Goal: Contribute content: Add original content to the website for others to see

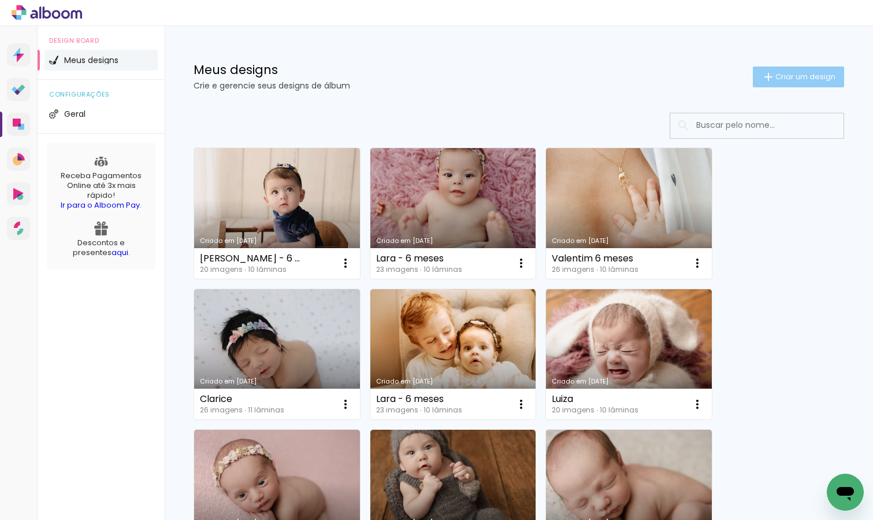
click at [785, 77] on span "Criar um design" at bounding box center [806, 77] width 60 height 8
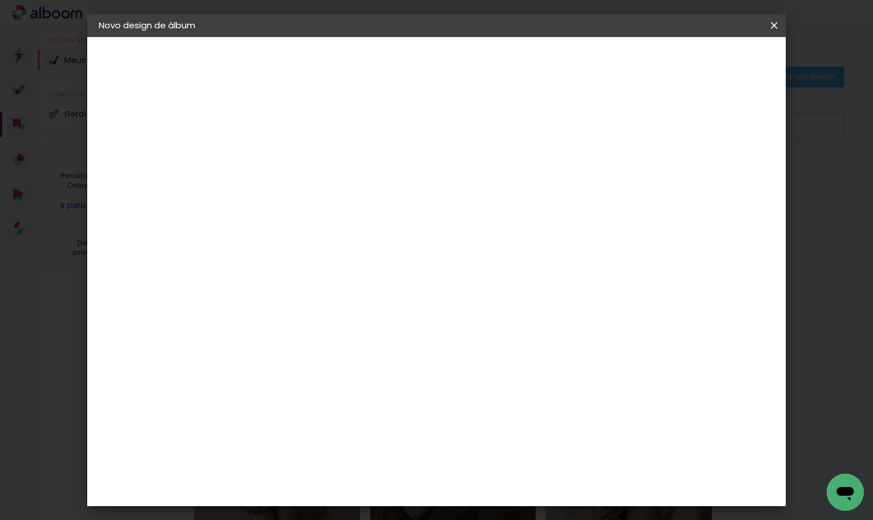
click at [288, 154] on input at bounding box center [288, 155] width 0 height 18
type input "Antonella"
type paper-input "Antonella"
click at [0, 0] on slot "Avançar" at bounding box center [0, 0] width 0 height 0
click at [336, 223] on input at bounding box center [317, 220] width 117 height 14
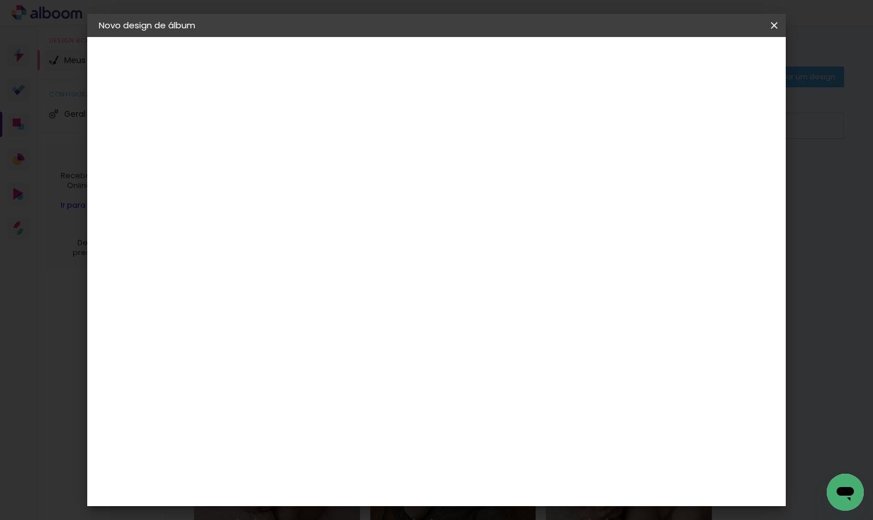
type input "drea"
type paper-input "drea"
click at [335, 260] on div "DreambooksPro" at bounding box center [317, 261] width 75 height 9
click at [0, 0] on slot "Avançar" at bounding box center [0, 0] width 0 height 0
click at [333, 192] on input "text" at bounding box center [310, 201] width 45 height 18
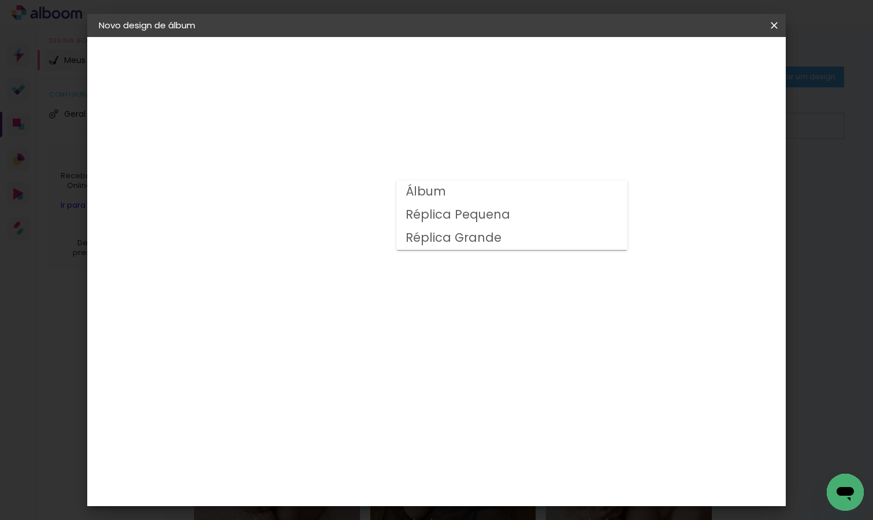
click at [588, 192] on paper-item "Álbum" at bounding box center [511, 191] width 231 height 23
type input "Álbum"
click at [409, 425] on span "30 × 30 cm" at bounding box center [387, 437] width 43 height 24
click at [0, 0] on slot "Avançar" at bounding box center [0, 0] width 0 height 0
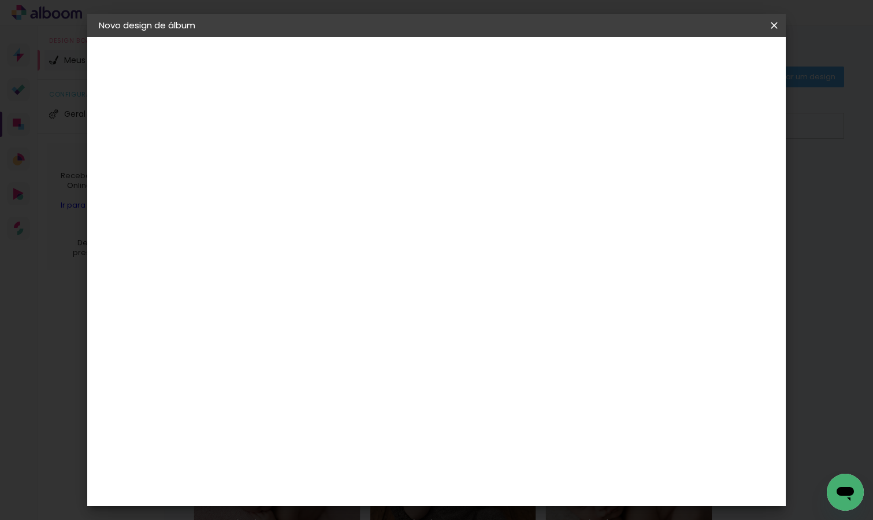
click at [710, 62] on span "Iniciar design" at bounding box center [684, 61] width 53 height 8
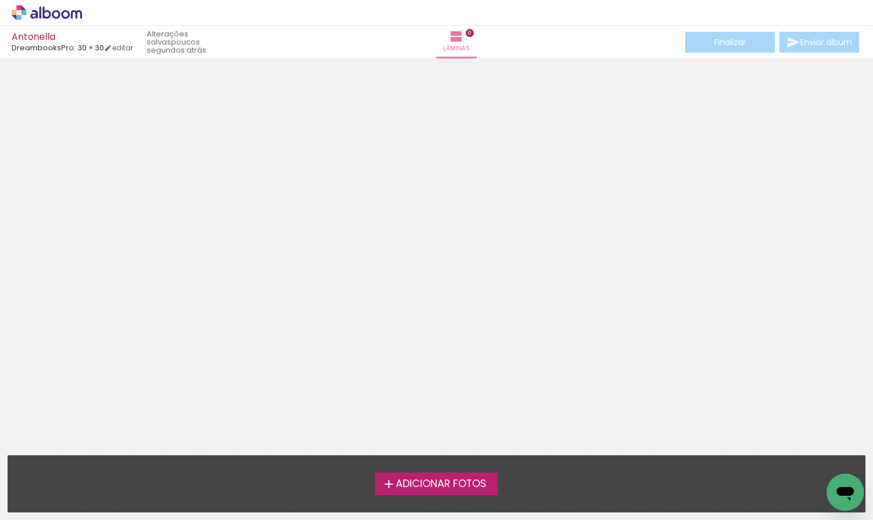
click at [457, 480] on span "Adicionar Fotos" at bounding box center [441, 484] width 91 height 10
click at [0, 0] on input "file" at bounding box center [0, 0] width 0 height 0
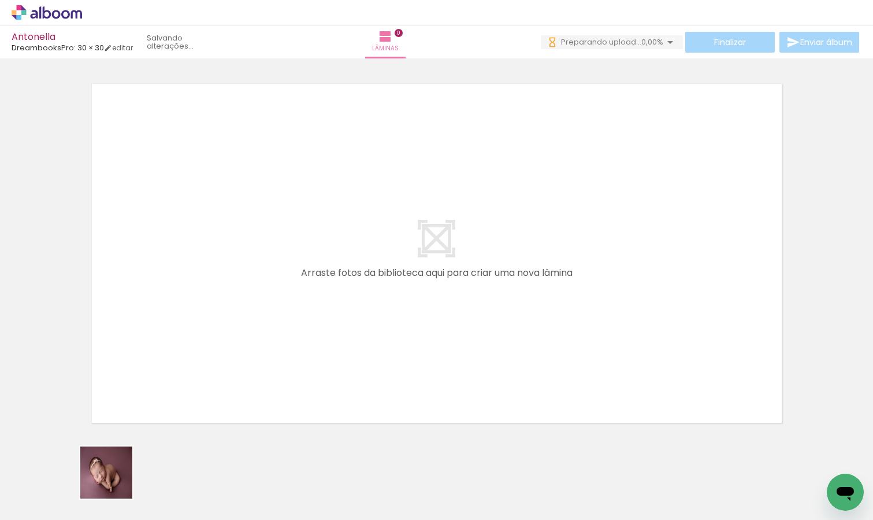
drag, startPoint x: 115, startPoint y: 484, endPoint x: 217, endPoint y: 313, distance: 199.0
click at [217, 313] on quentale-workspace at bounding box center [436, 260] width 873 height 520
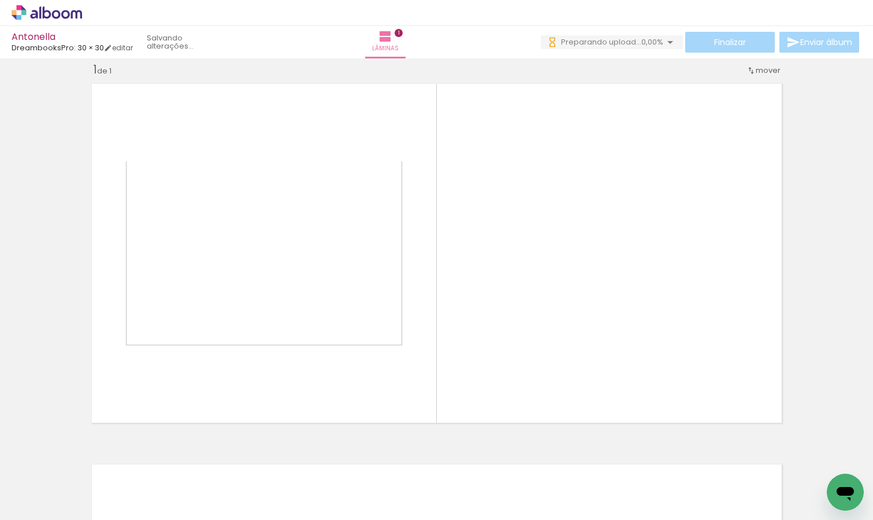
scroll to position [14, 0]
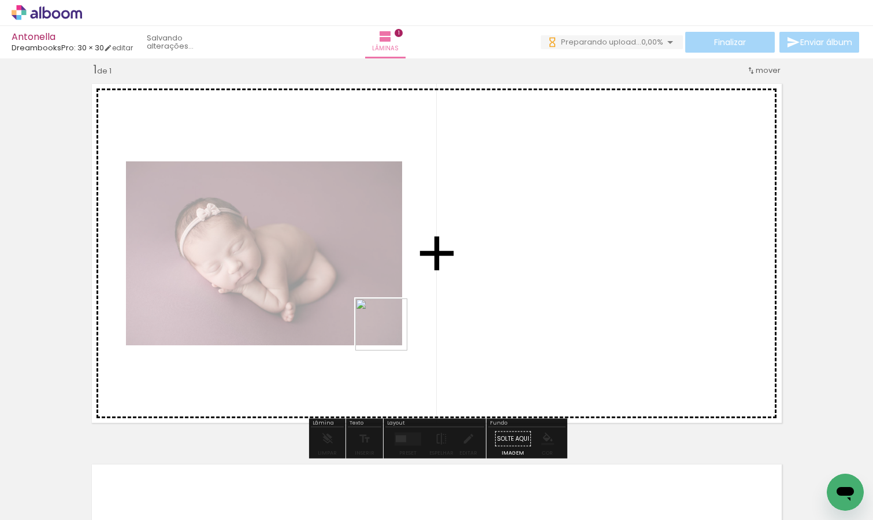
drag, startPoint x: 191, startPoint y: 480, endPoint x: 499, endPoint y: 266, distance: 375.0
click at [499, 266] on quentale-workspace at bounding box center [436, 260] width 873 height 520
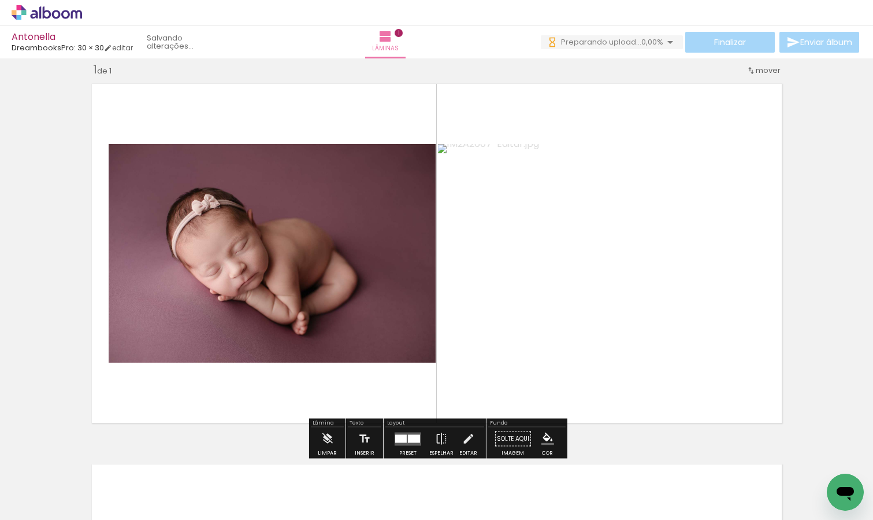
click at [408, 435] on div at bounding box center [414, 438] width 12 height 8
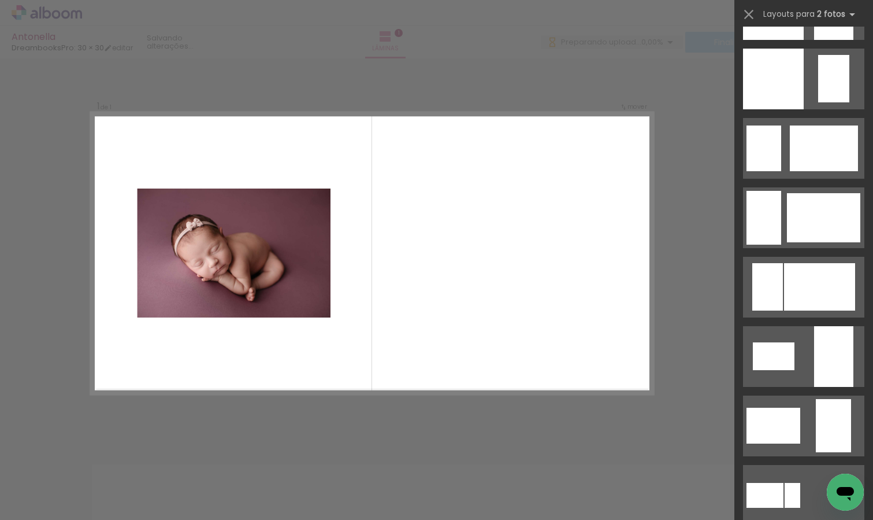
scroll to position [0, 0]
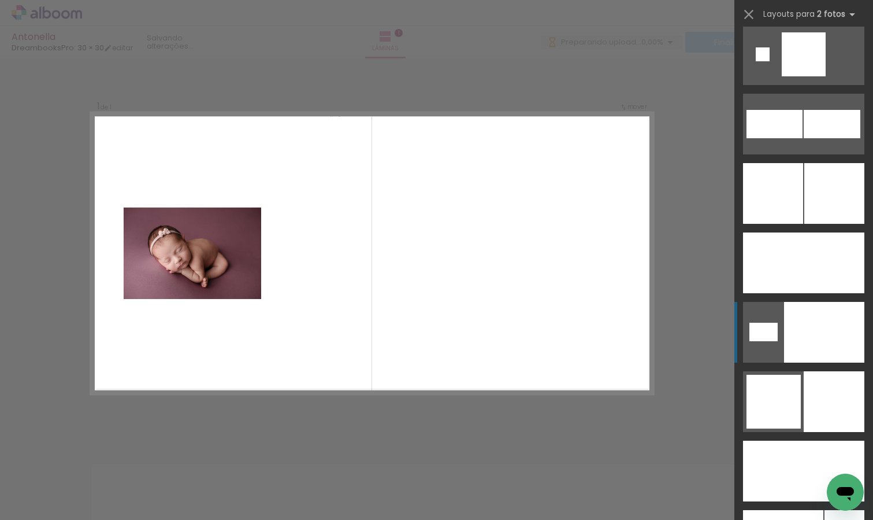
click at [813, 339] on div at bounding box center [824, 332] width 80 height 61
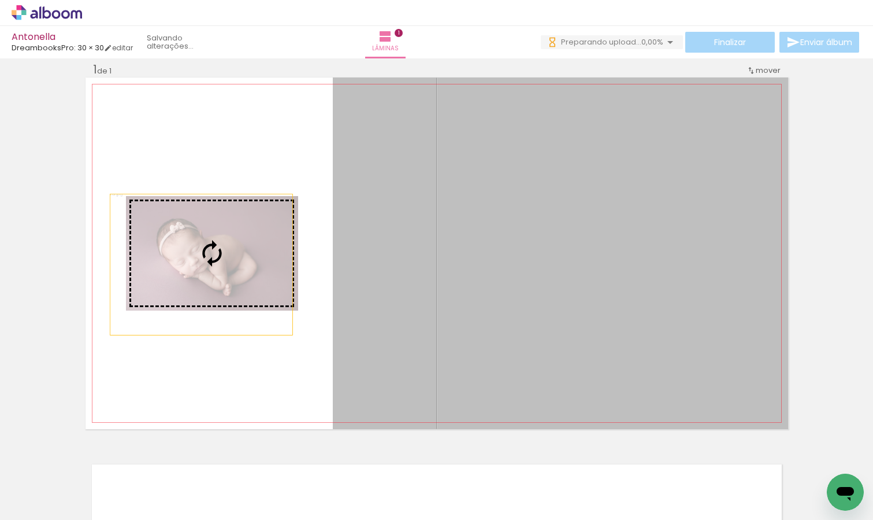
drag, startPoint x: 544, startPoint y: 287, endPoint x: 201, endPoint y: 264, distance: 344.1
click at [0, 0] on slot at bounding box center [0, 0] width 0 height 0
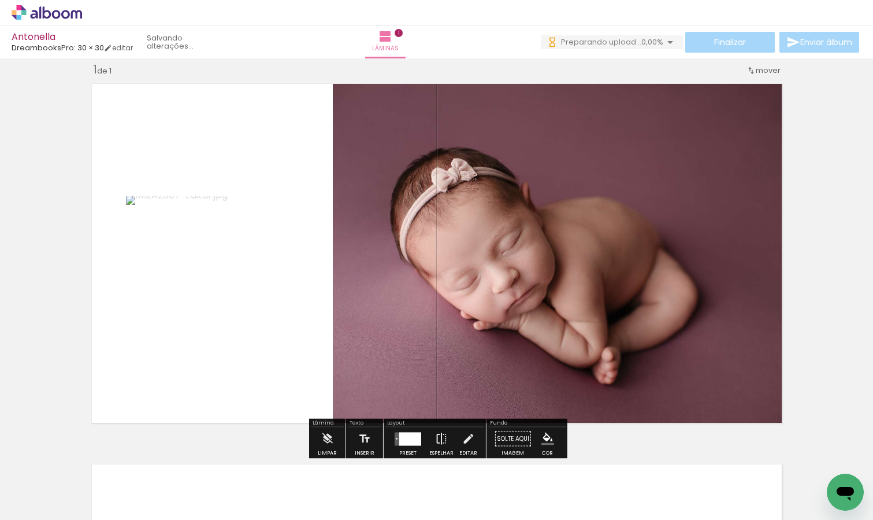
click at [444, 438] on iron-icon at bounding box center [441, 438] width 13 height 23
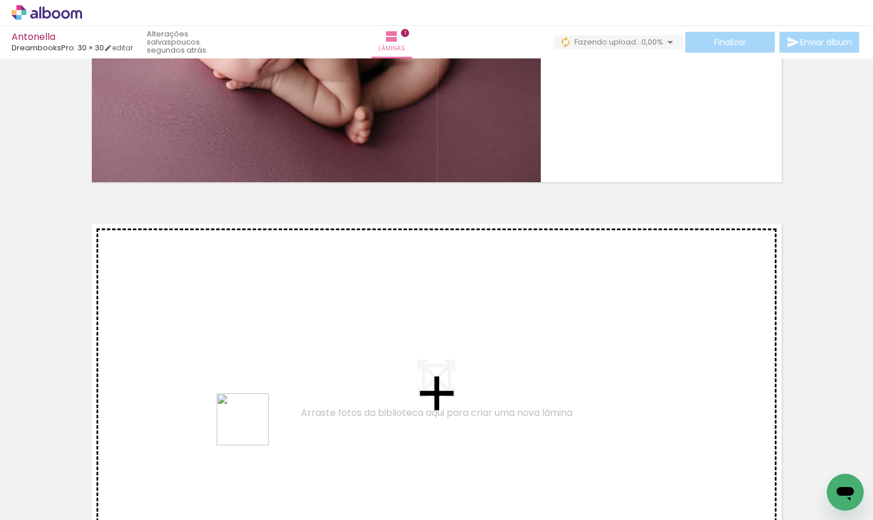
drag, startPoint x: 240, startPoint y: 485, endPoint x: 263, endPoint y: 376, distance: 111.1
click at [263, 376] on quentale-workspace at bounding box center [436, 260] width 873 height 520
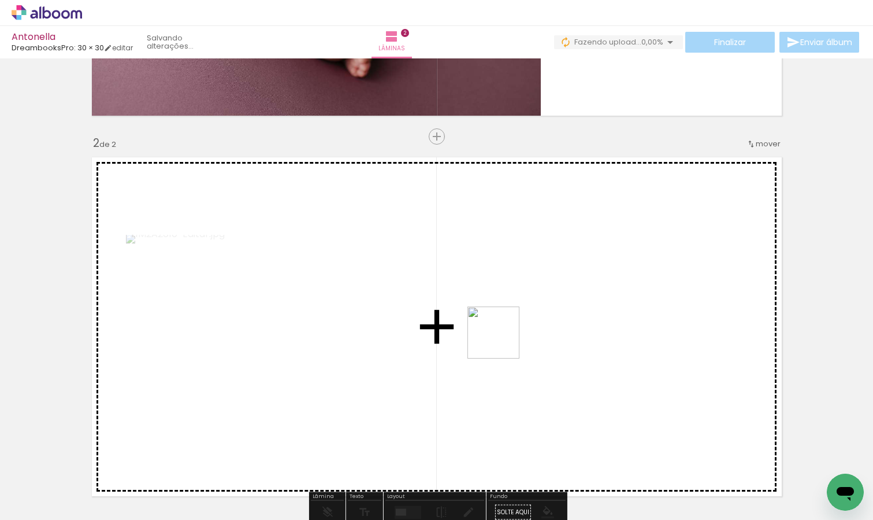
drag, startPoint x: 319, startPoint y: 490, endPoint x: 502, endPoint y: 340, distance: 237.0
click at [502, 340] on quentale-workspace at bounding box center [436, 260] width 873 height 520
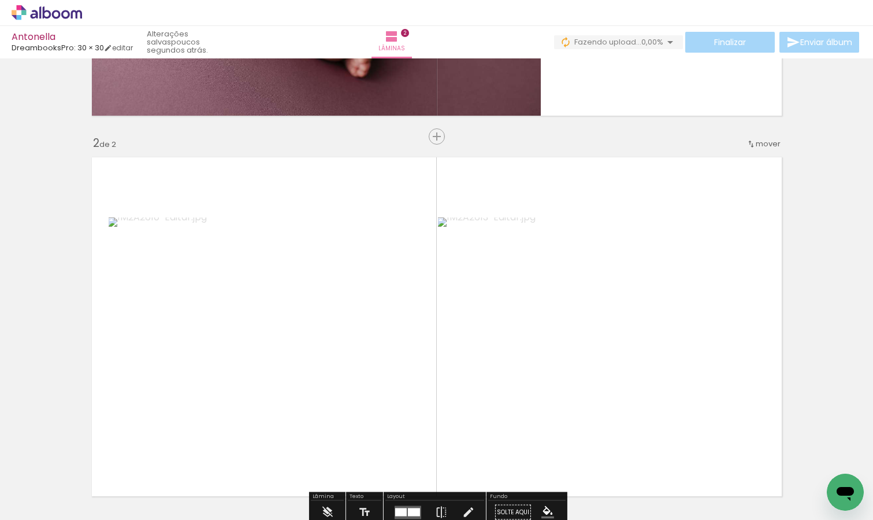
drag, startPoint x: 379, startPoint y: 485, endPoint x: 379, endPoint y: 391, distance: 93.6
click at [379, 391] on quentale-workspace at bounding box center [436, 260] width 873 height 520
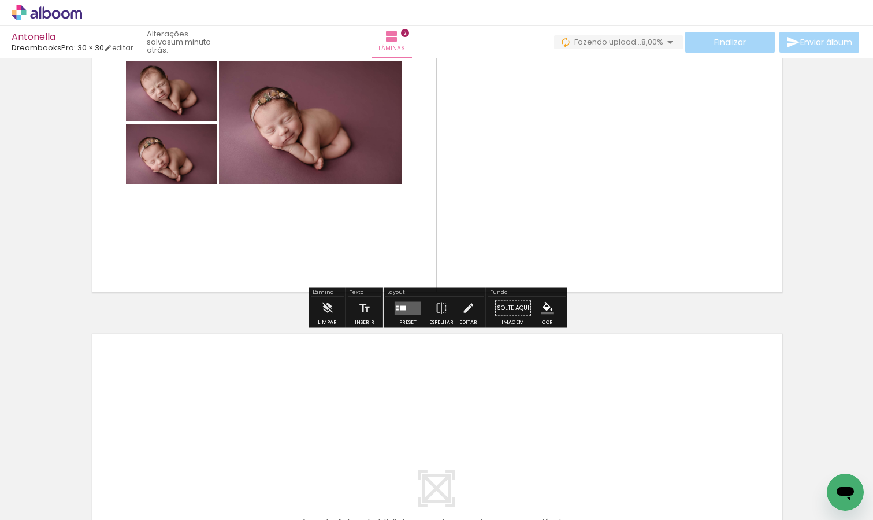
click at [401, 306] on div at bounding box center [403, 307] width 6 height 5
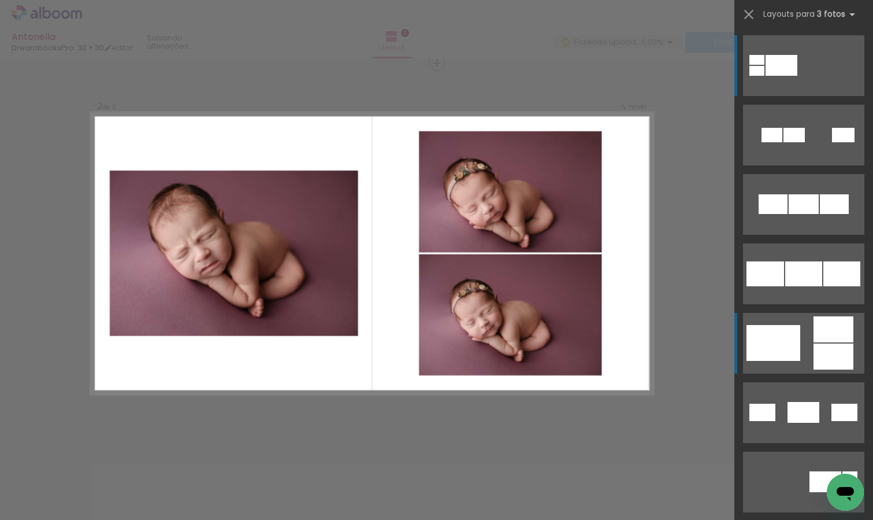
click at [810, 344] on quentale-layouter at bounding box center [803, 343] width 121 height 61
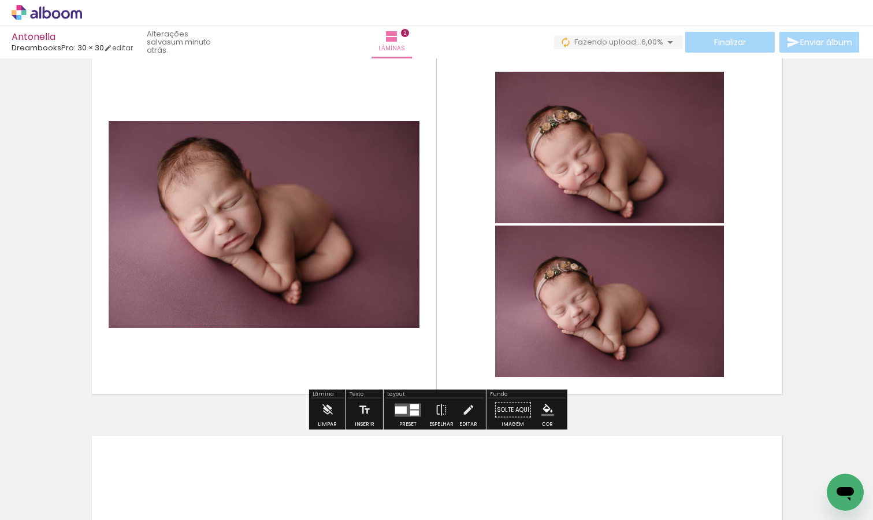
click at [402, 418] on div at bounding box center [407, 409] width 31 height 23
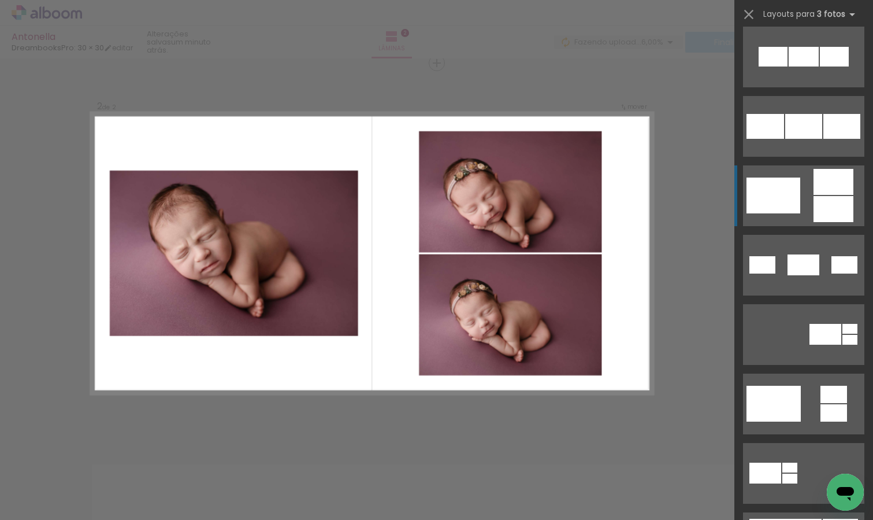
click at [816, 191] on div at bounding box center [834, 182] width 40 height 26
click at [845, 190] on div at bounding box center [834, 182] width 40 height 26
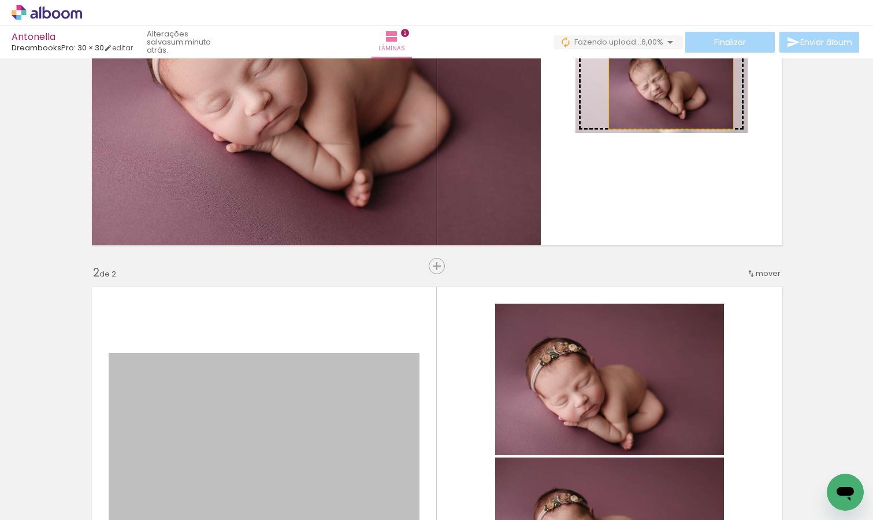
drag, startPoint x: 336, startPoint y: 424, endPoint x: 672, endPoint y: 87, distance: 475.7
click at [671, 87] on div "Inserir lâmina 1 de 2 Inserir lâmina 2 de 2" at bounding box center [436, 441] width 873 height 1141
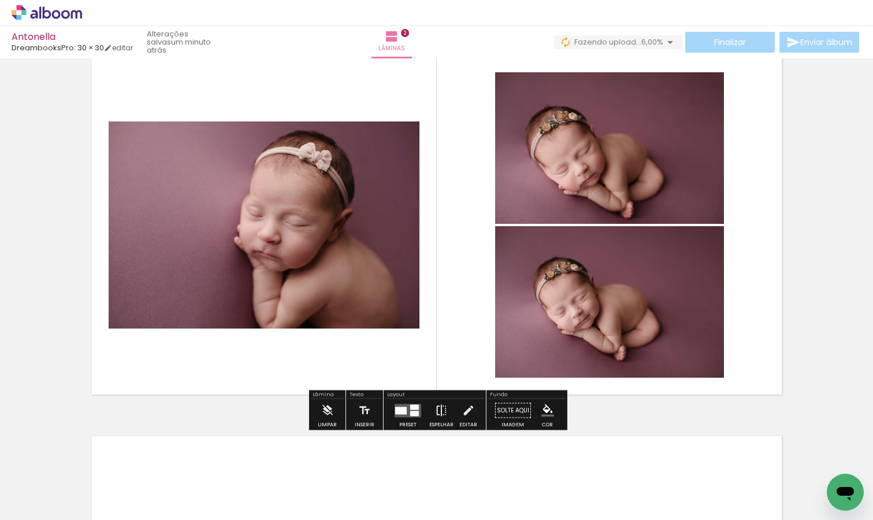
click at [439, 410] on iron-icon at bounding box center [441, 410] width 13 height 23
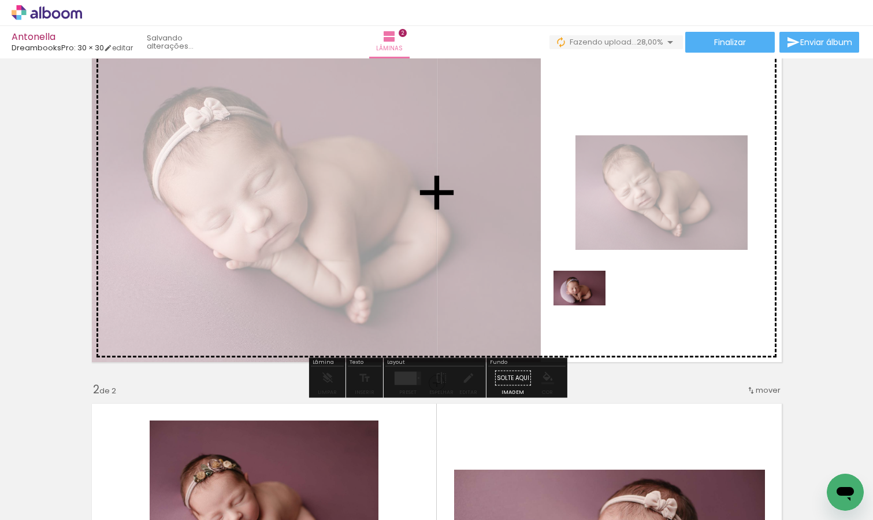
drag, startPoint x: 440, startPoint y: 492, endPoint x: 588, endPoint y: 305, distance: 238.7
click at [588, 305] on quentale-workspace at bounding box center [436, 260] width 873 height 520
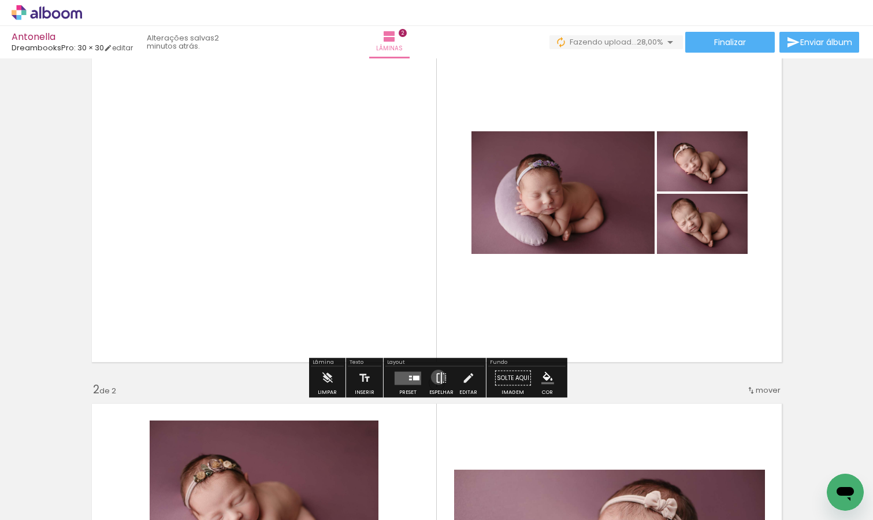
click at [436, 377] on iron-icon at bounding box center [441, 377] width 13 height 23
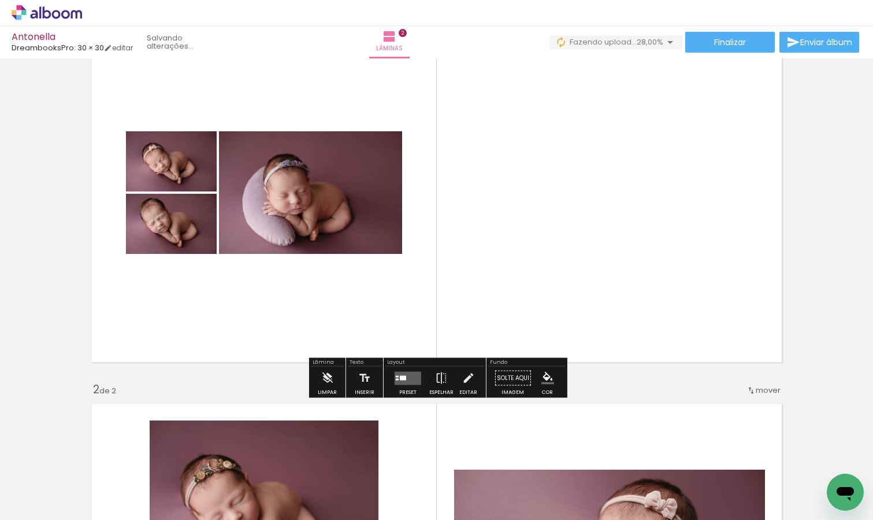
click at [403, 379] on quentale-layouter at bounding box center [408, 377] width 27 height 13
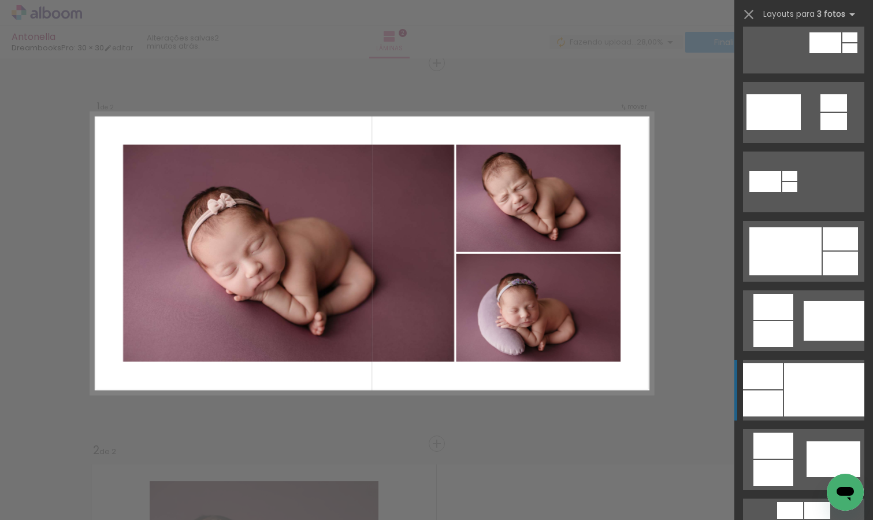
scroll to position [455, 0]
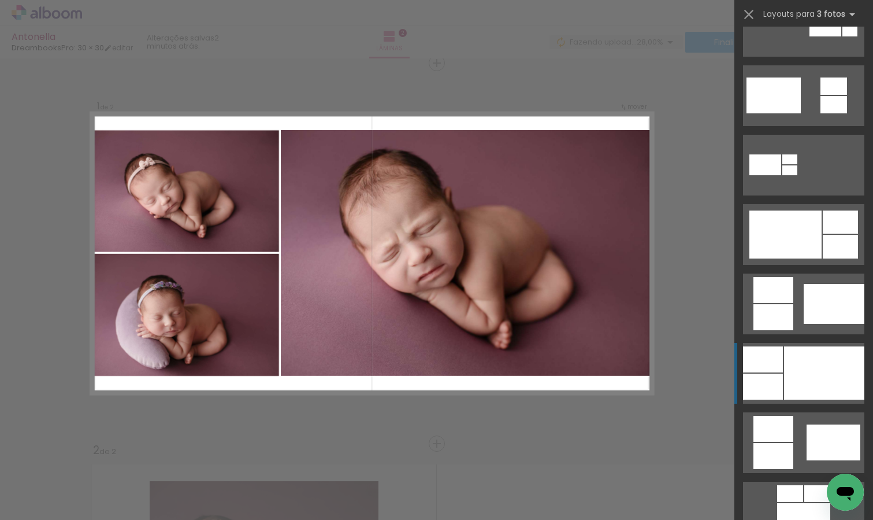
click at [817, 364] on div at bounding box center [824, 372] width 80 height 53
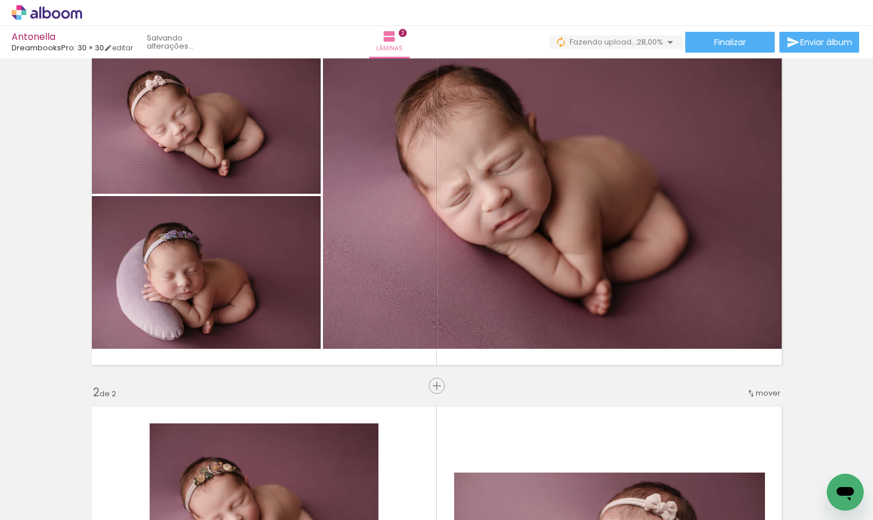
scroll to position [0, 0]
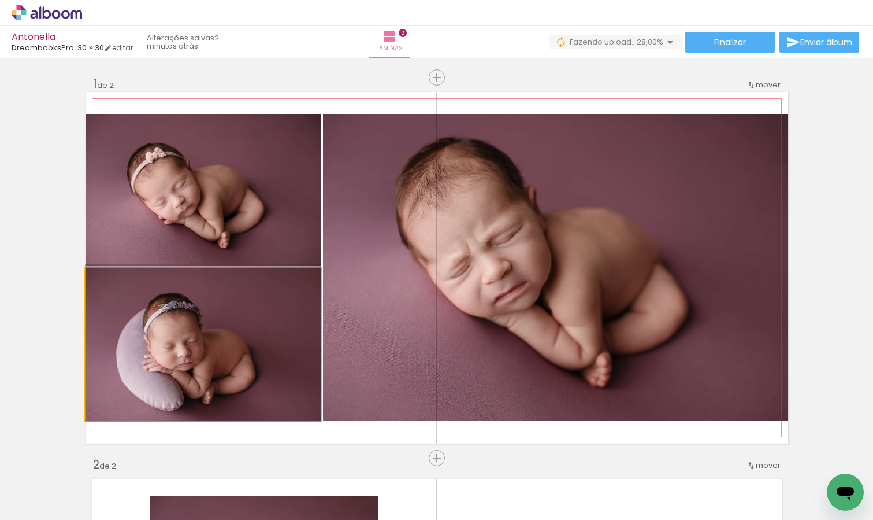
drag, startPoint x: 200, startPoint y: 338, endPoint x: 275, endPoint y: 329, distance: 75.6
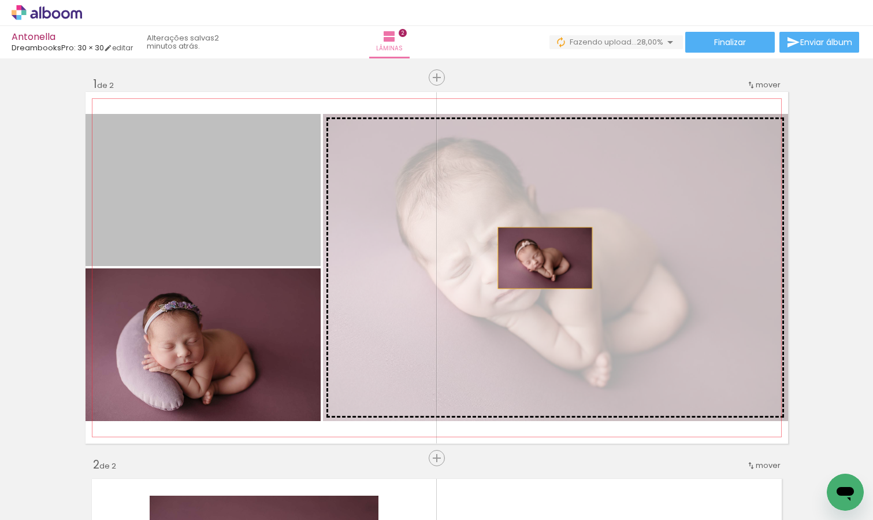
drag, startPoint x: 228, startPoint y: 217, endPoint x: 545, endPoint y: 258, distance: 319.9
click at [0, 0] on slot at bounding box center [0, 0] width 0 height 0
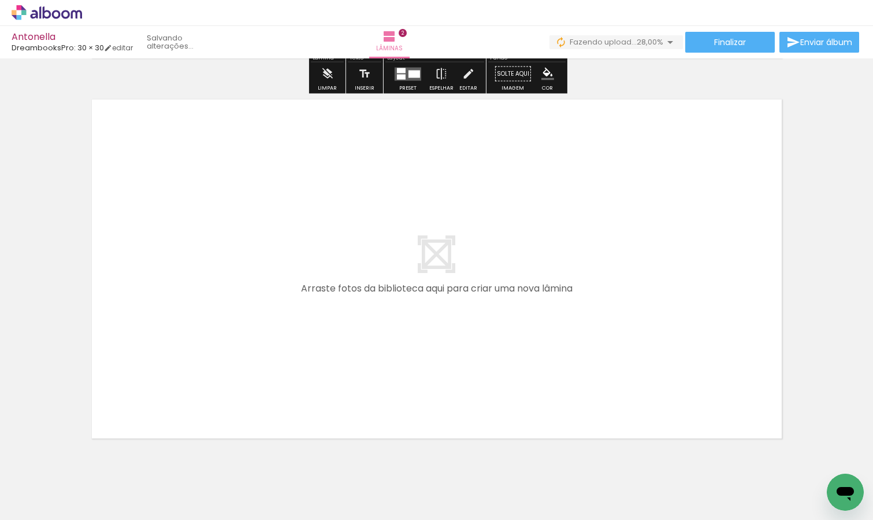
scroll to position [768, 0]
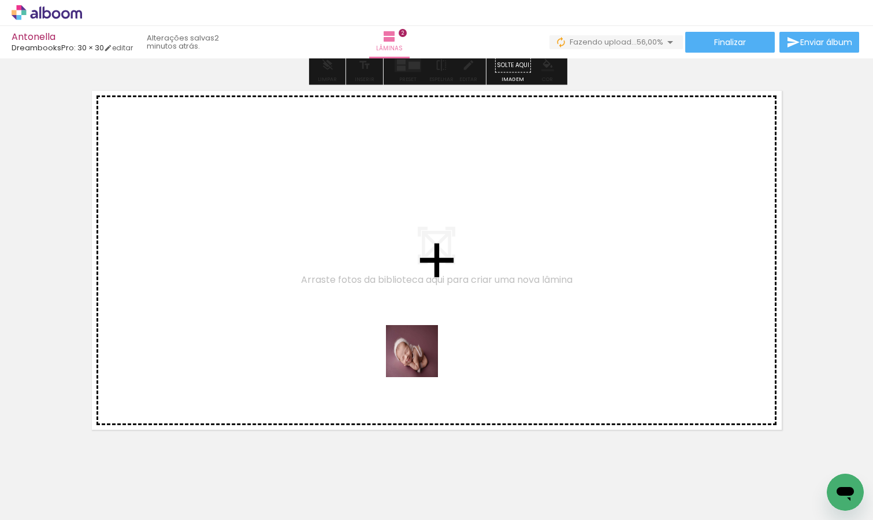
drag, startPoint x: 506, startPoint y: 487, endPoint x: 421, endPoint y: 359, distance: 153.2
click at [421, 359] on quentale-workspace at bounding box center [436, 260] width 873 height 520
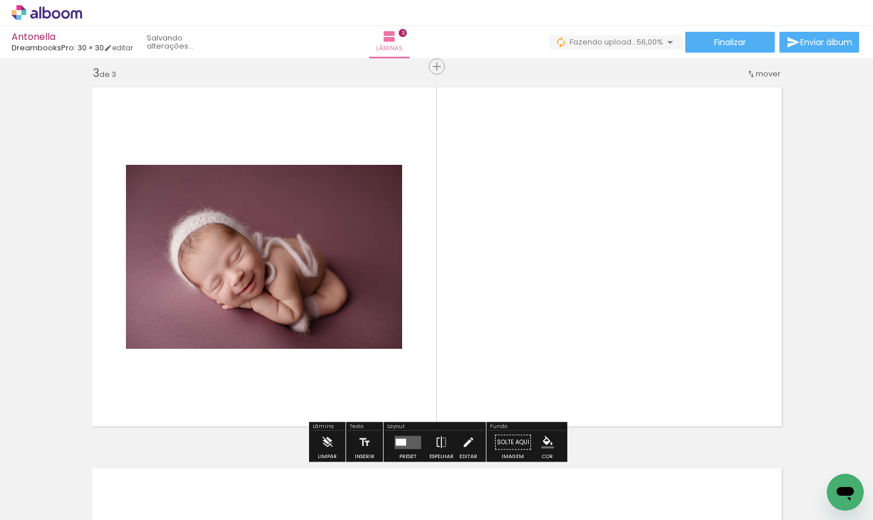
scroll to position [775, 0]
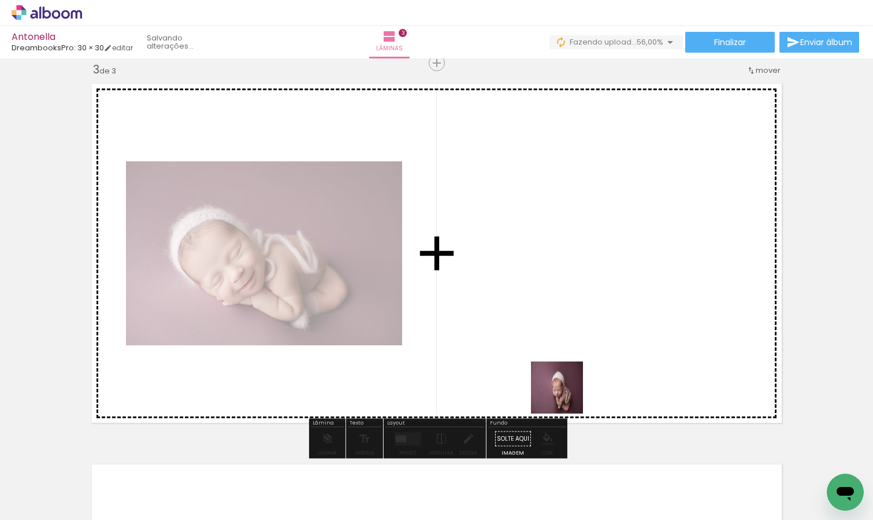
drag, startPoint x: 566, startPoint y: 483, endPoint x: 565, endPoint y: 365, distance: 118.5
click at [565, 365] on quentale-workspace at bounding box center [436, 260] width 873 height 520
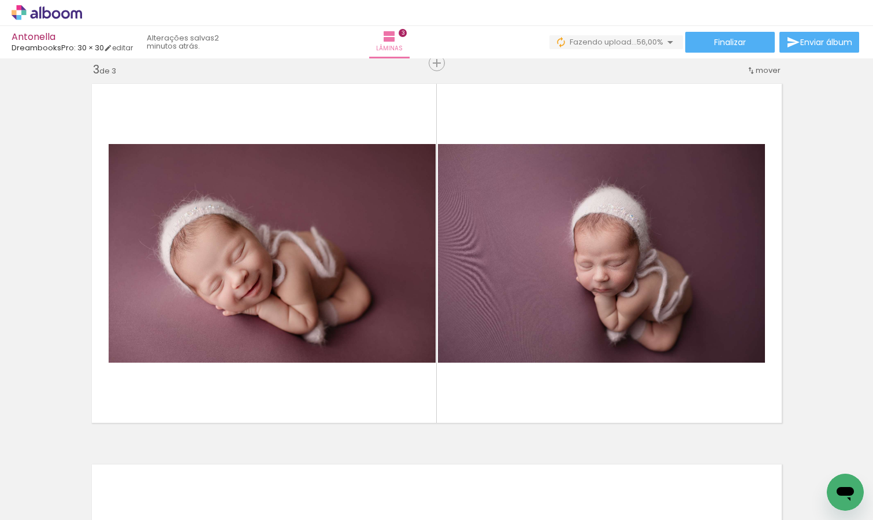
scroll to position [0, 263]
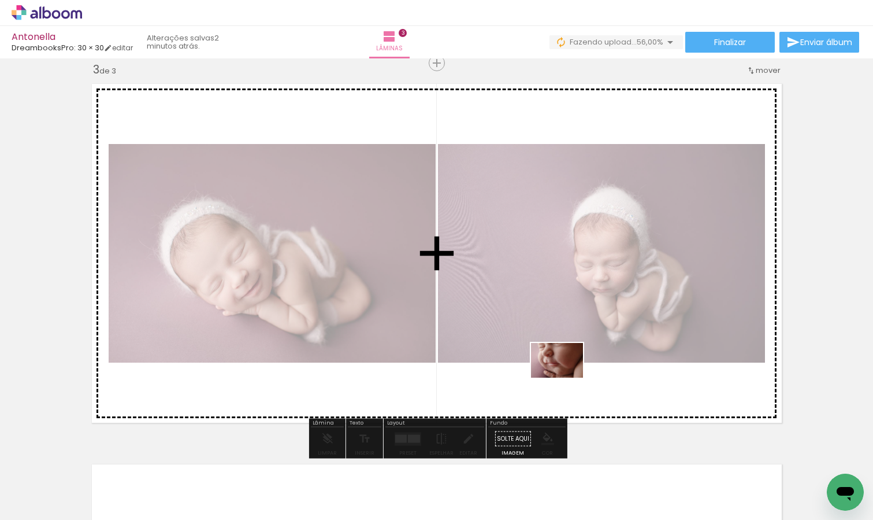
drag, startPoint x: 574, startPoint y: 485, endPoint x: 566, endPoint y: 377, distance: 107.8
click at [566, 377] on quentale-workspace at bounding box center [436, 260] width 873 height 520
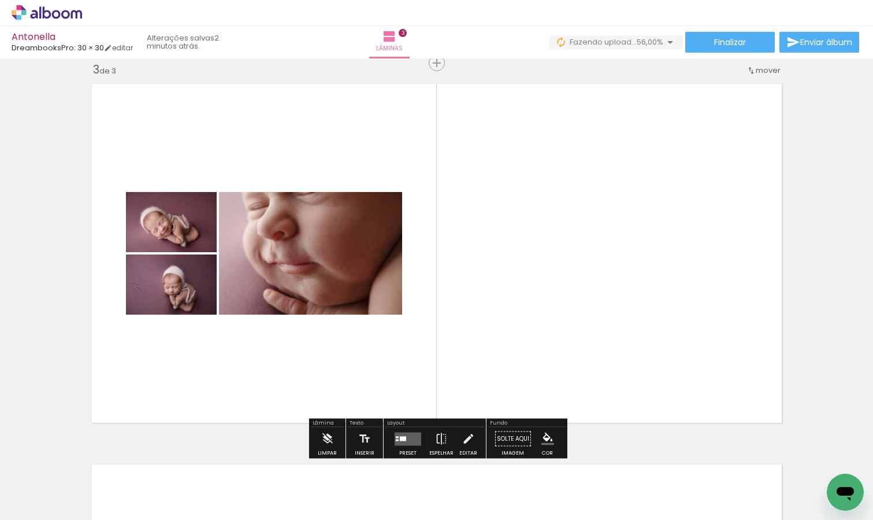
drag, startPoint x: 706, startPoint y: 493, endPoint x: 671, endPoint y: 380, distance: 118.5
click at [671, 380] on quentale-workspace at bounding box center [436, 260] width 873 height 520
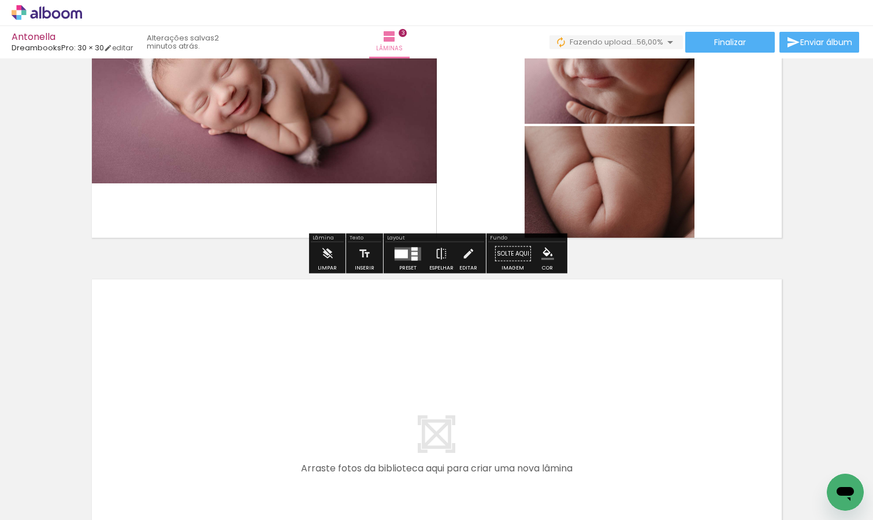
scroll to position [962, 0]
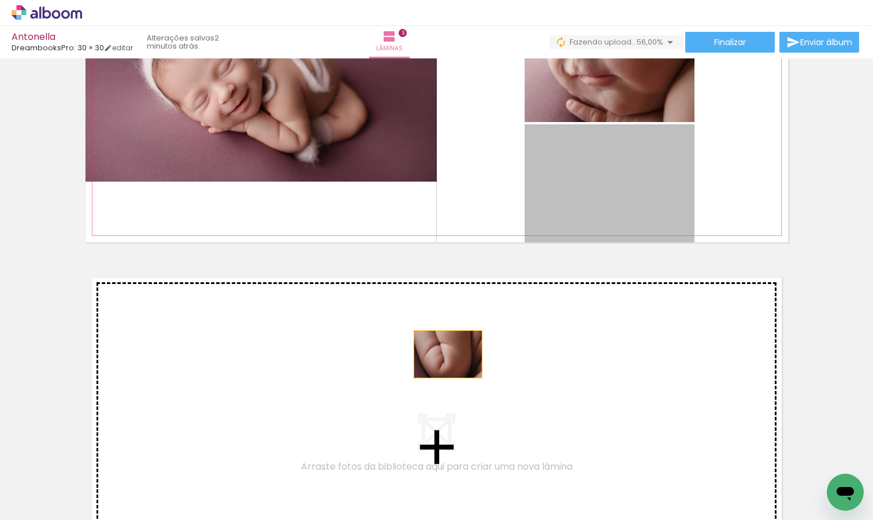
drag, startPoint x: 614, startPoint y: 190, endPoint x: 447, endPoint y: 354, distance: 234.2
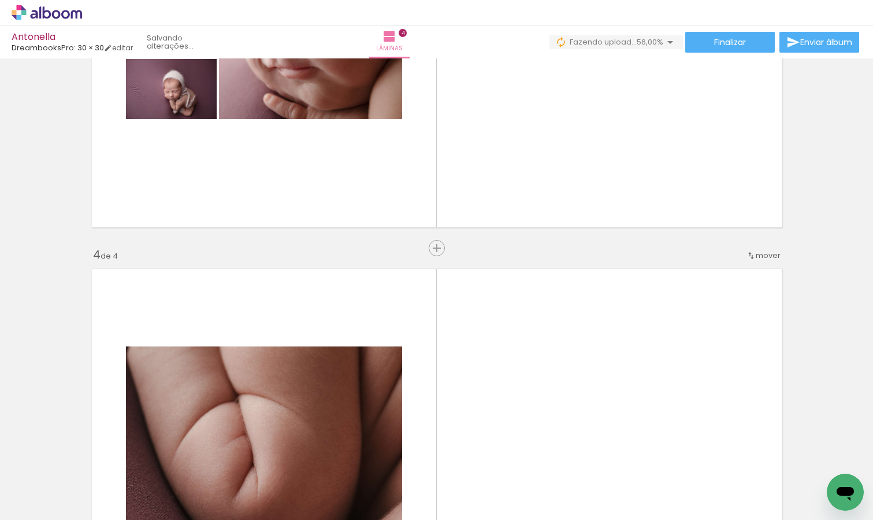
scroll to position [811, 0]
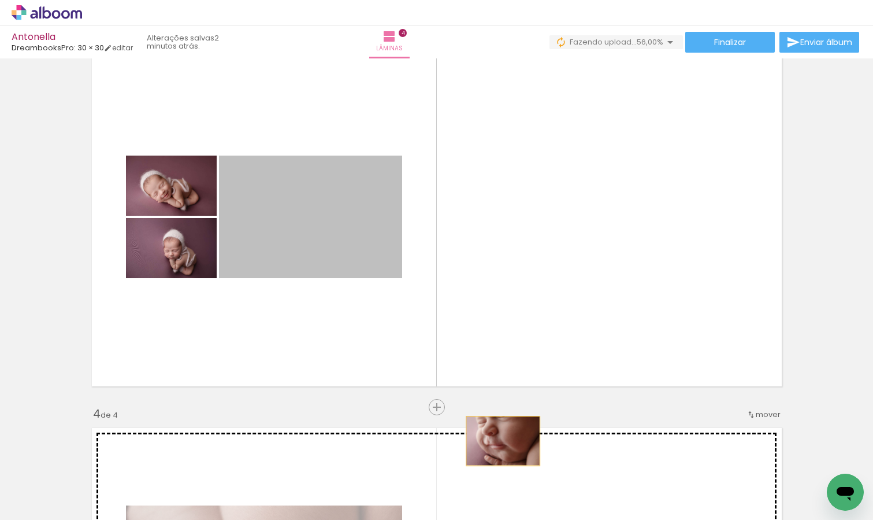
drag, startPoint x: 356, startPoint y: 201, endPoint x: 504, endPoint y: 445, distance: 285.3
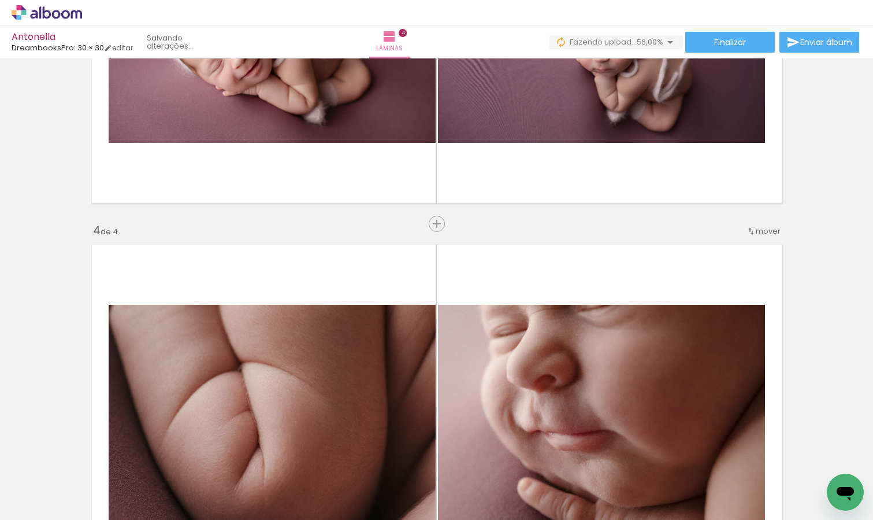
scroll to position [1140, 0]
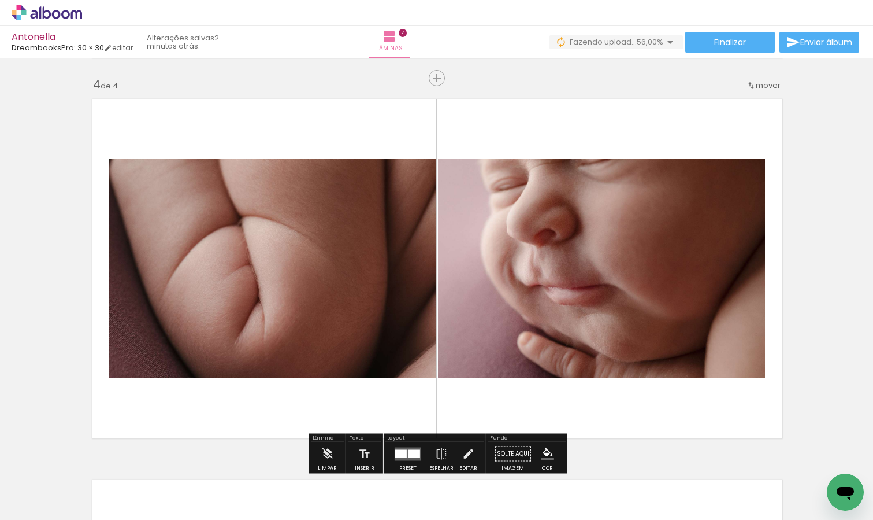
drag, startPoint x: 634, startPoint y: 485, endPoint x: 588, endPoint y: 335, distance: 157.1
click at [588, 335] on quentale-workspace at bounding box center [436, 260] width 873 height 520
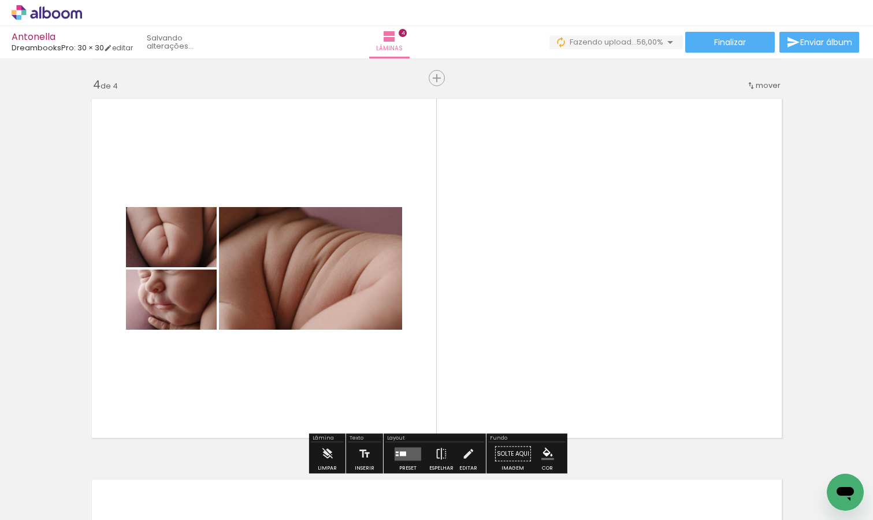
scroll to position [0, 673]
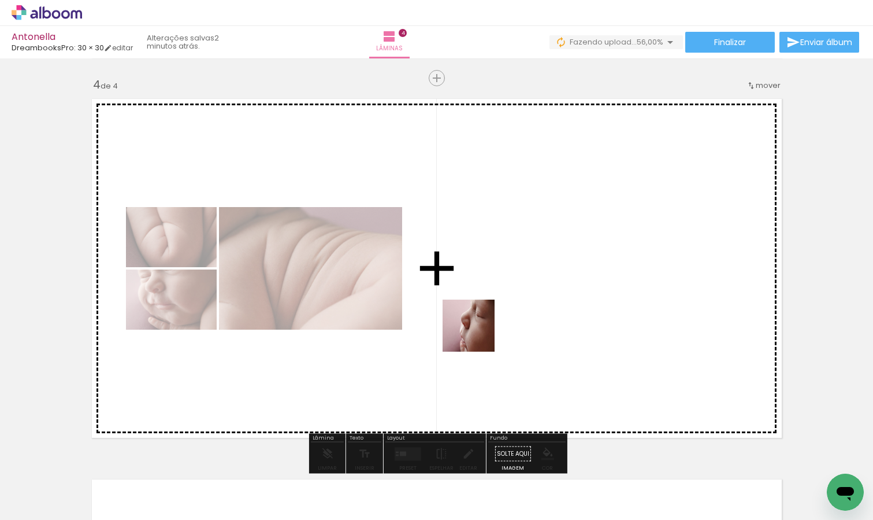
drag, startPoint x: 357, startPoint y: 488, endPoint x: 479, endPoint y: 332, distance: 197.9
click at [479, 332] on quentale-workspace at bounding box center [436, 260] width 873 height 520
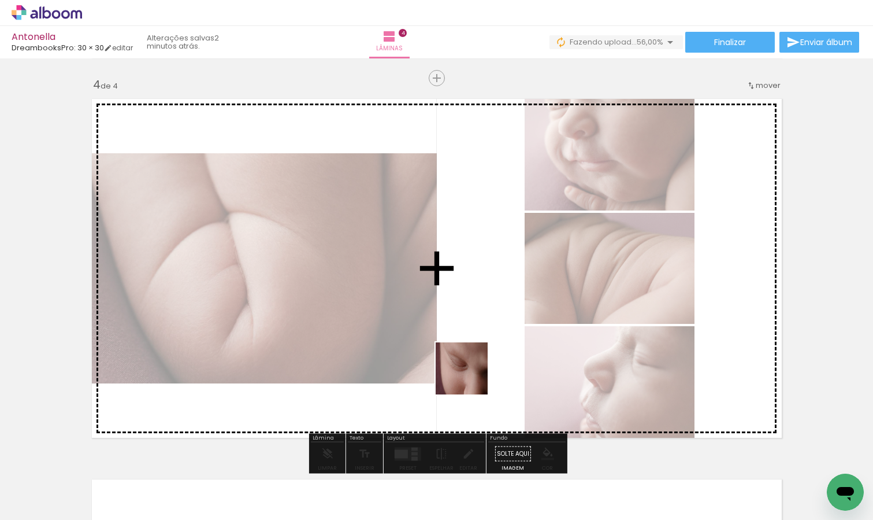
drag, startPoint x: 424, startPoint y: 494, endPoint x: 470, endPoint y: 377, distance: 125.6
click at [470, 377] on quentale-workspace at bounding box center [436, 260] width 873 height 520
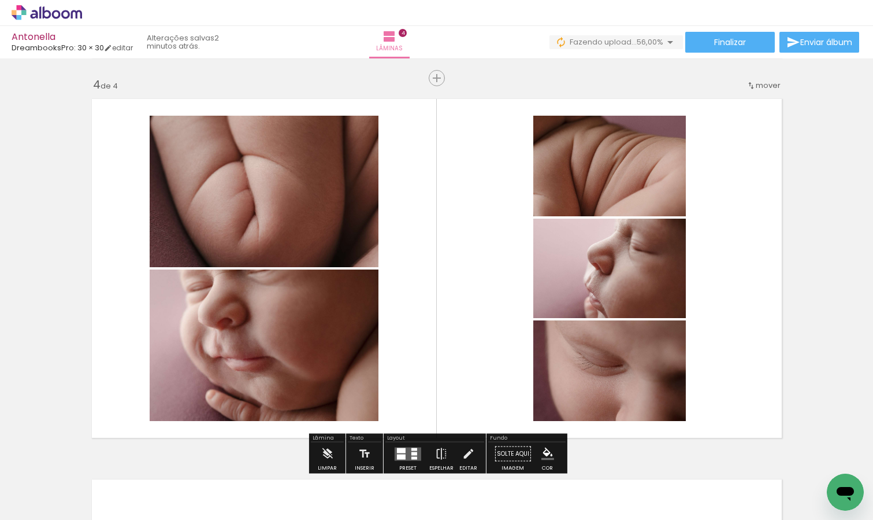
drag, startPoint x: 487, startPoint y: 485, endPoint x: 487, endPoint y: 384, distance: 101.7
click at [487, 384] on quentale-workspace at bounding box center [436, 260] width 873 height 520
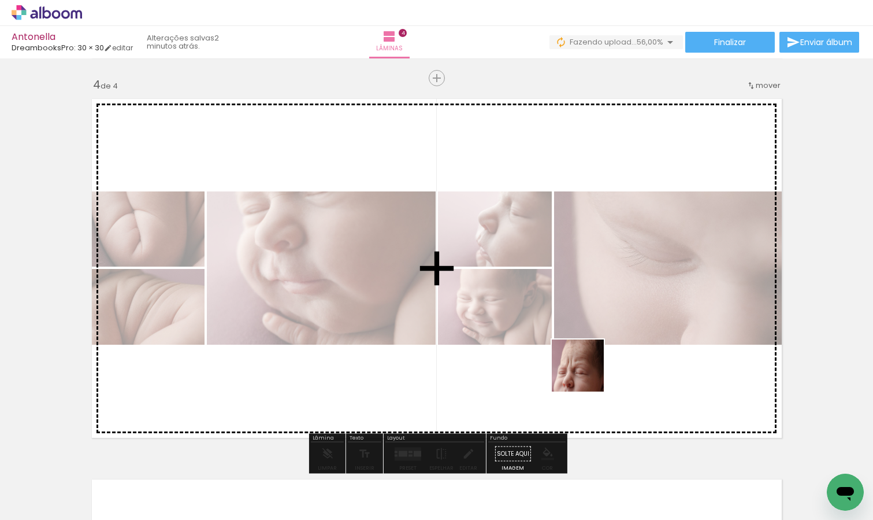
drag, startPoint x: 554, startPoint y: 492, endPoint x: 587, endPoint y: 372, distance: 125.2
click at [587, 372] on quentale-workspace at bounding box center [436, 260] width 873 height 520
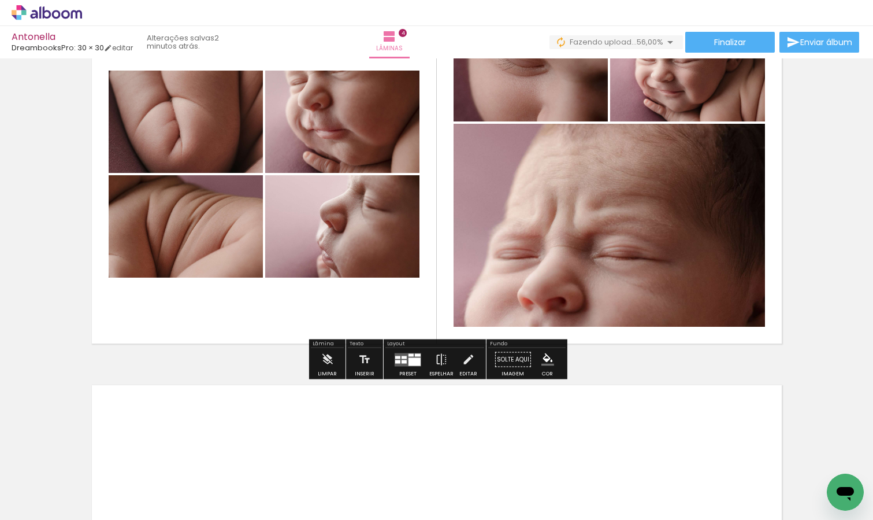
scroll to position [1267, 0]
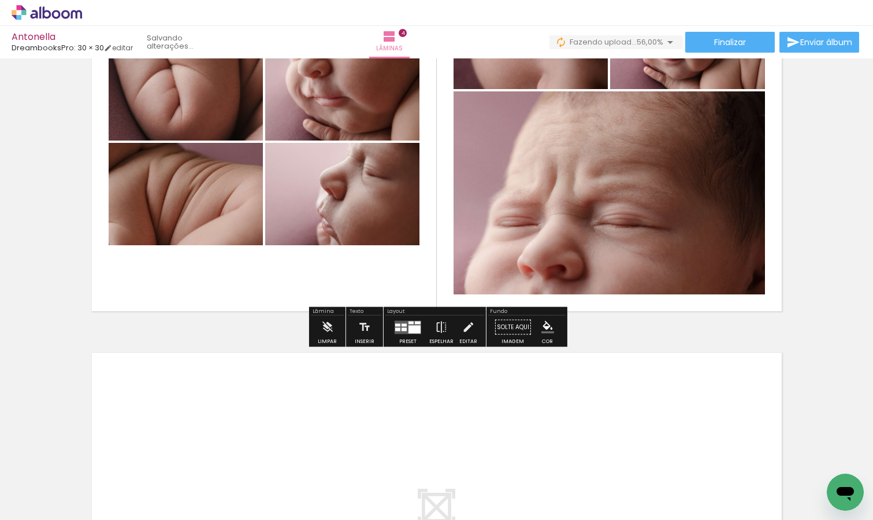
click at [409, 328] on div at bounding box center [415, 329] width 12 height 8
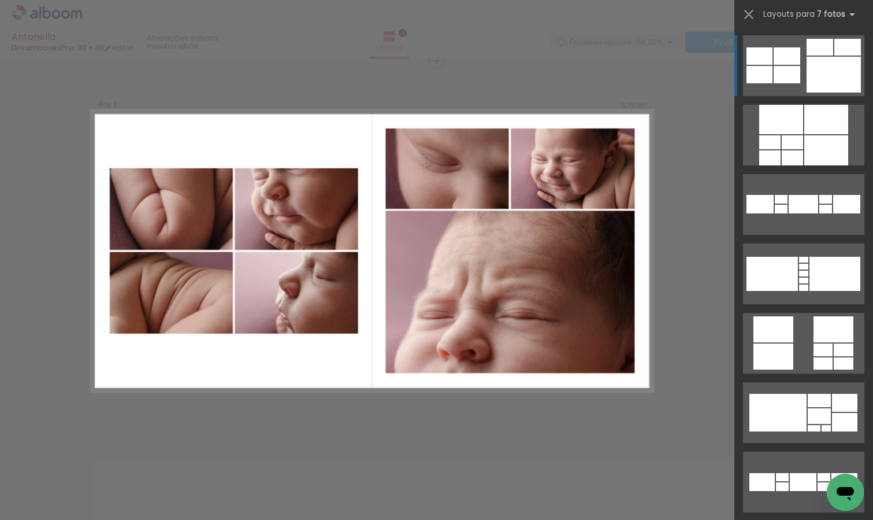
scroll to position [1155, 0]
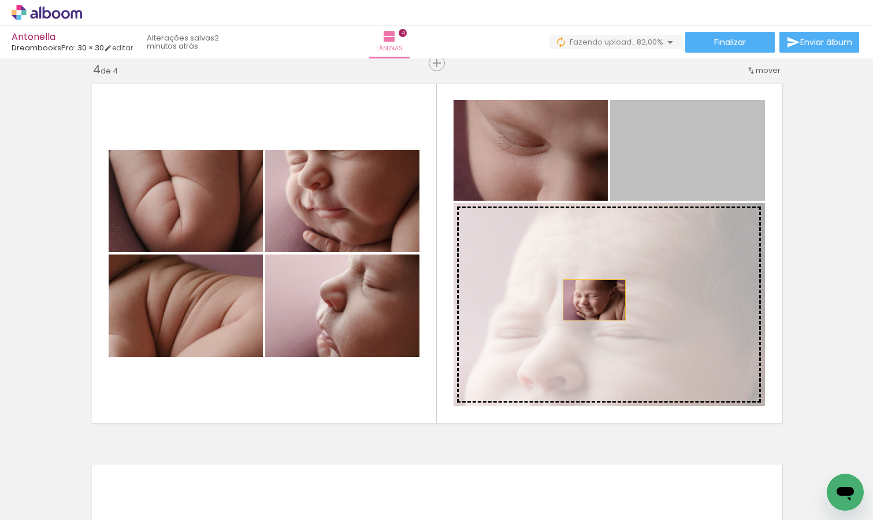
drag, startPoint x: 666, startPoint y: 149, endPoint x: 593, endPoint y: 298, distance: 165.7
click at [0, 0] on slot at bounding box center [0, 0] width 0 height 0
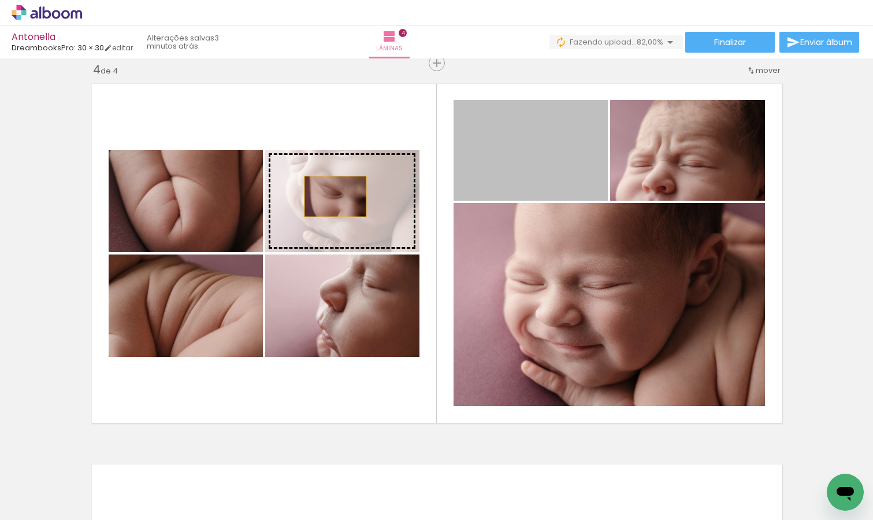
drag, startPoint x: 525, startPoint y: 153, endPoint x: 331, endPoint y: 196, distance: 198.3
click at [0, 0] on slot at bounding box center [0, 0] width 0 height 0
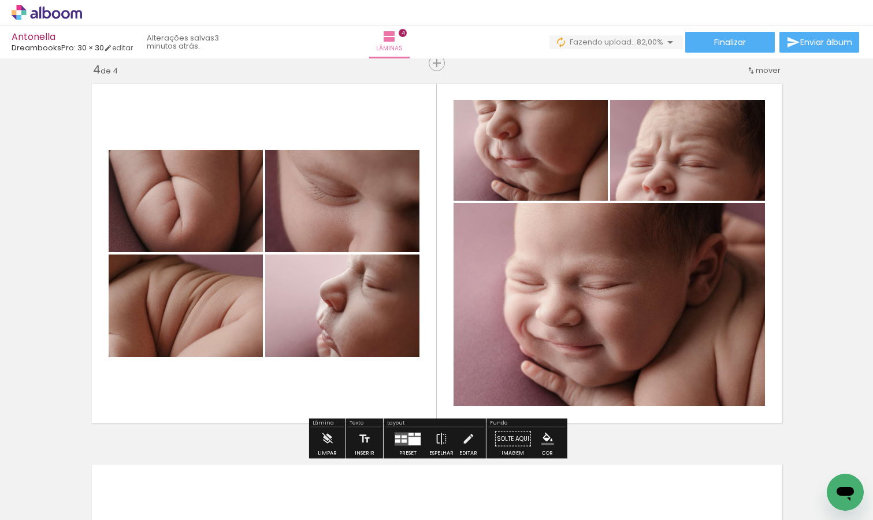
scroll to position [1165, 0]
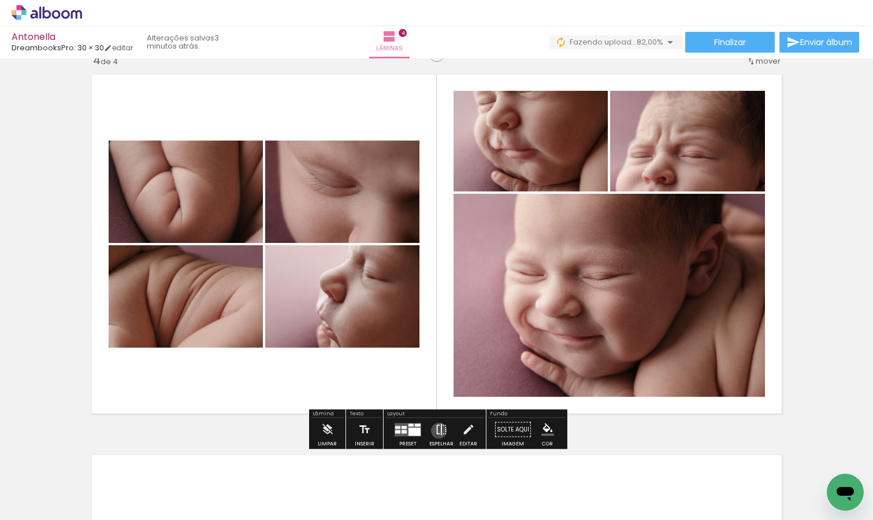
click at [436, 430] on iron-icon at bounding box center [441, 429] width 13 height 23
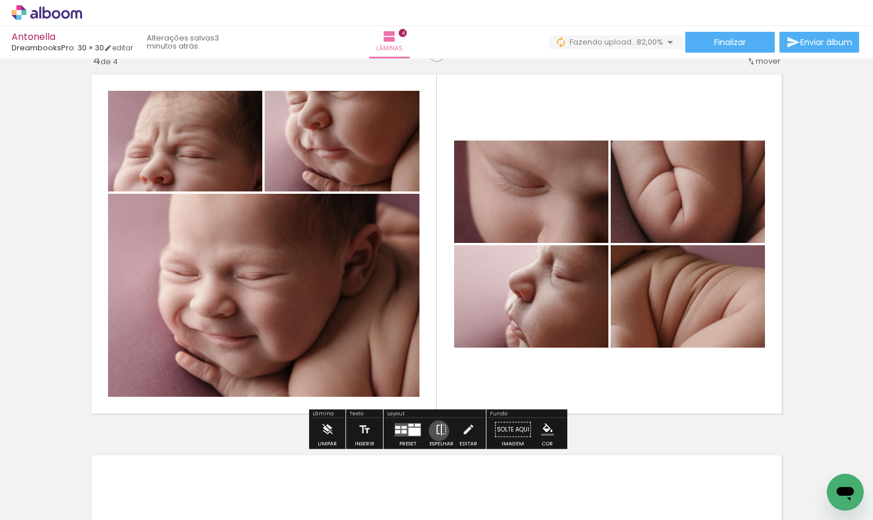
click at [436, 430] on iron-icon at bounding box center [441, 429] width 13 height 23
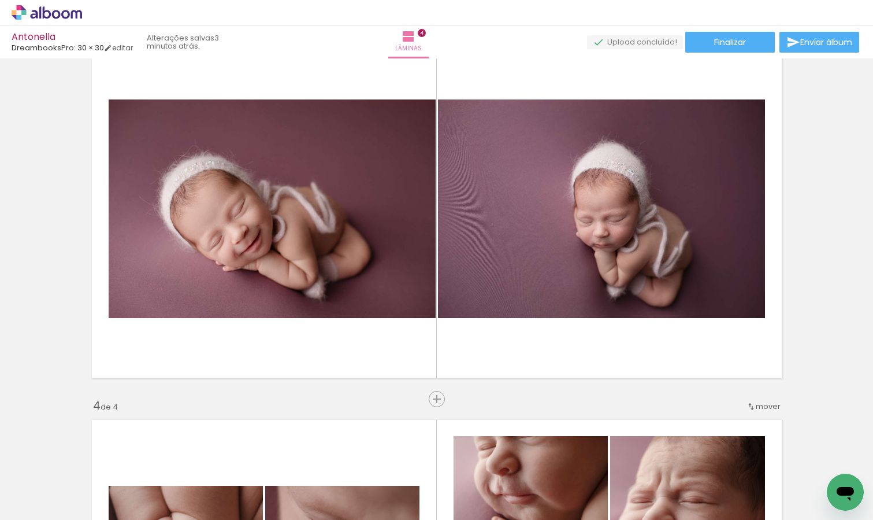
scroll to position [0, 136]
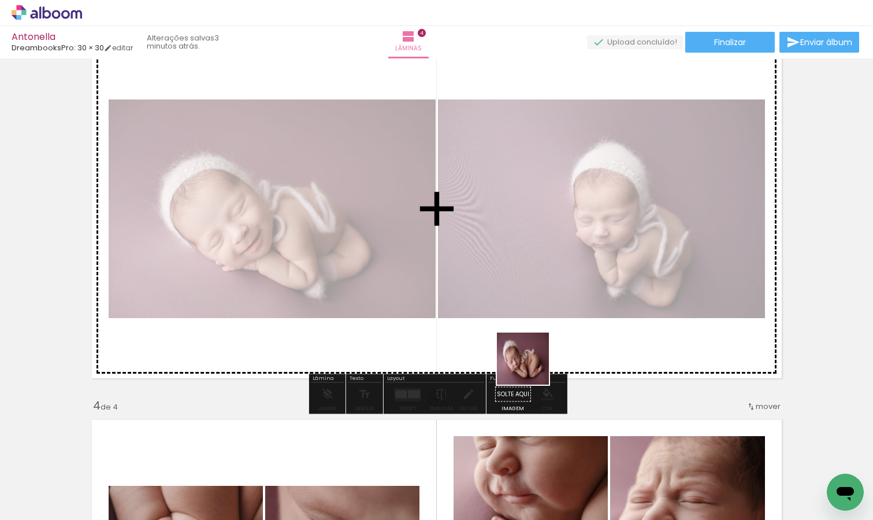
drag, startPoint x: 504, startPoint y: 488, endPoint x: 550, endPoint y: 286, distance: 207.4
click at [550, 286] on quentale-workspace at bounding box center [436, 260] width 873 height 520
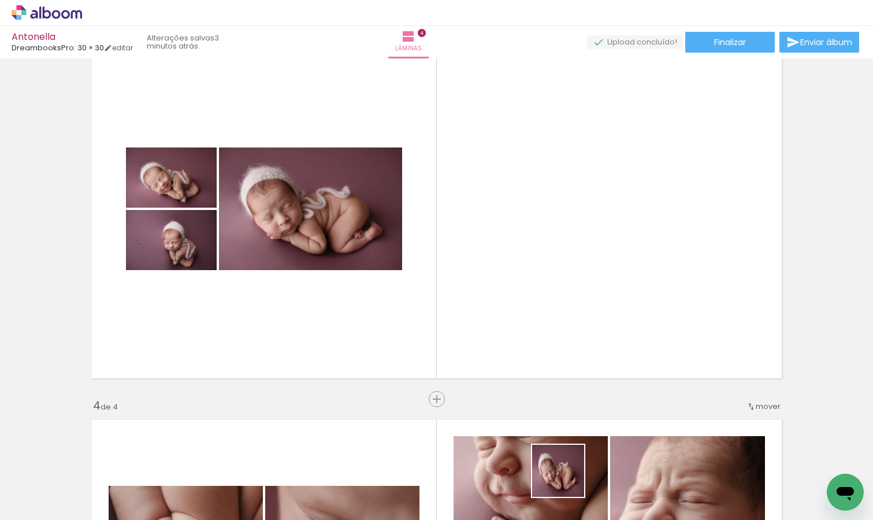
drag, startPoint x: 567, startPoint y: 487, endPoint x: 569, endPoint y: 338, distance: 149.1
click at [569, 338] on quentale-workspace at bounding box center [436, 260] width 873 height 520
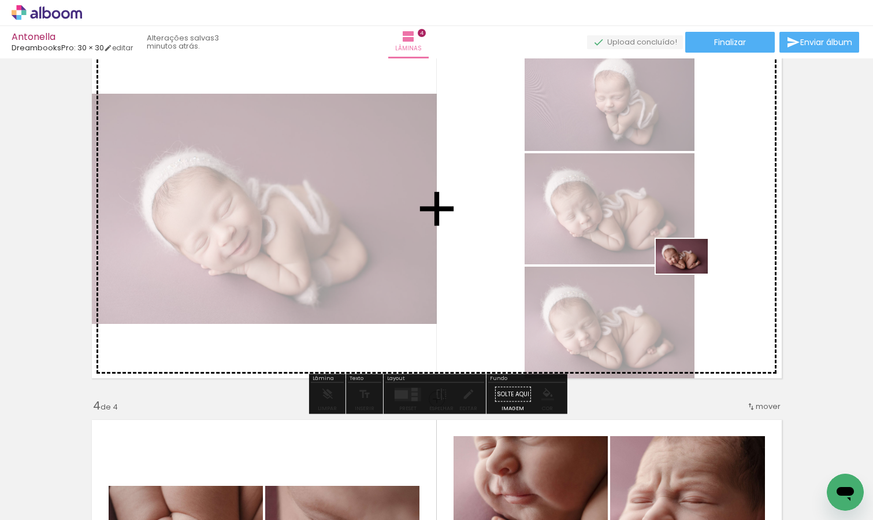
drag, startPoint x: 628, startPoint y: 486, endPoint x: 690, endPoint y: 271, distance: 223.7
click at [690, 271] on quentale-workspace at bounding box center [436, 260] width 873 height 520
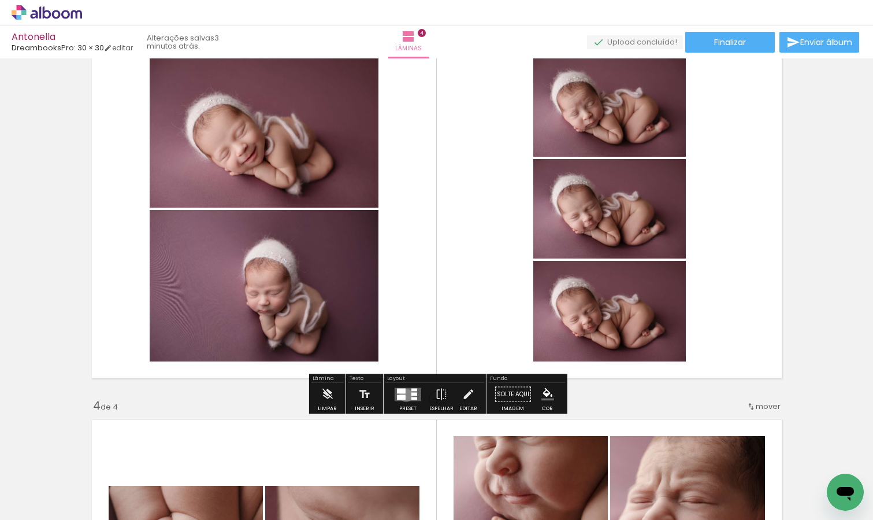
click at [403, 394] on quentale-layouter at bounding box center [408, 393] width 27 height 13
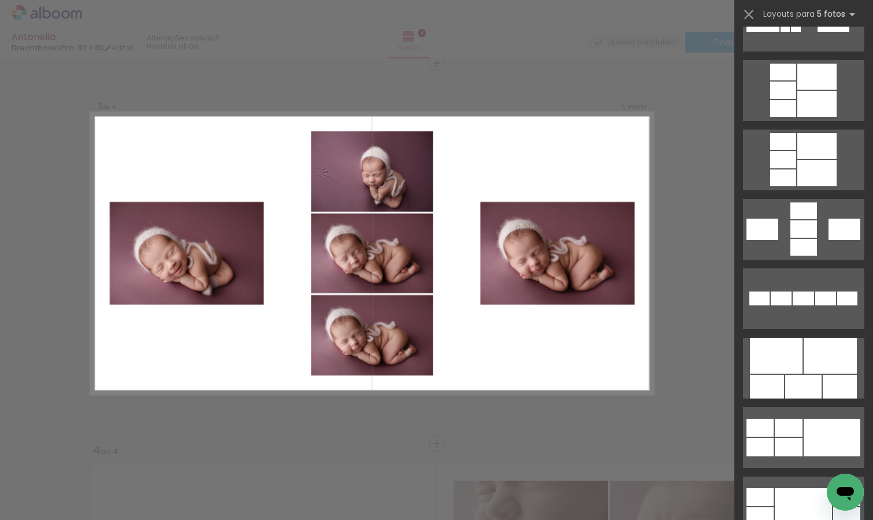
scroll to position [469, 0]
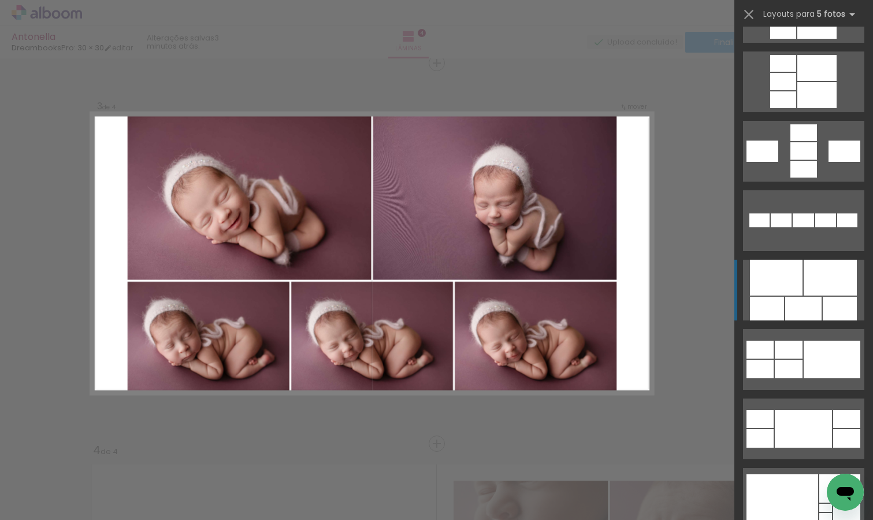
click at [823, 297] on div at bounding box center [840, 308] width 34 height 24
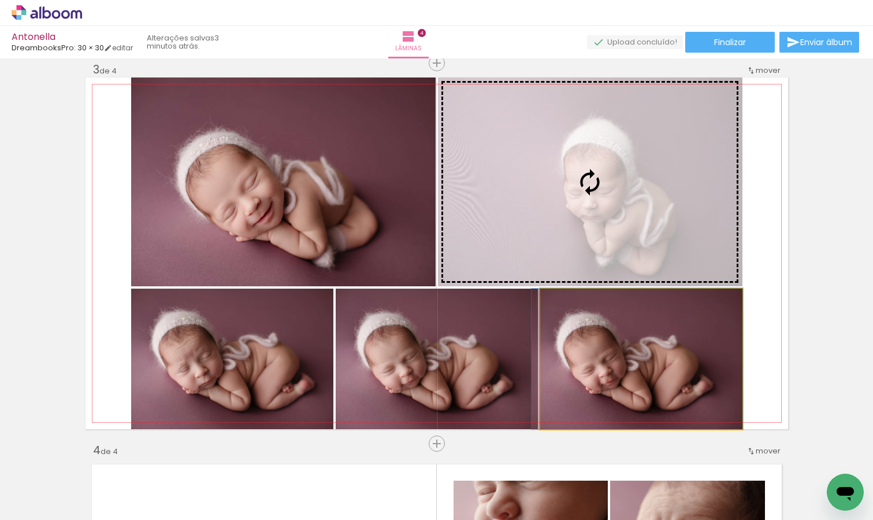
drag, startPoint x: 639, startPoint y: 355, endPoint x: 622, endPoint y: 218, distance: 138.1
click at [0, 0] on slot at bounding box center [0, 0] width 0 height 0
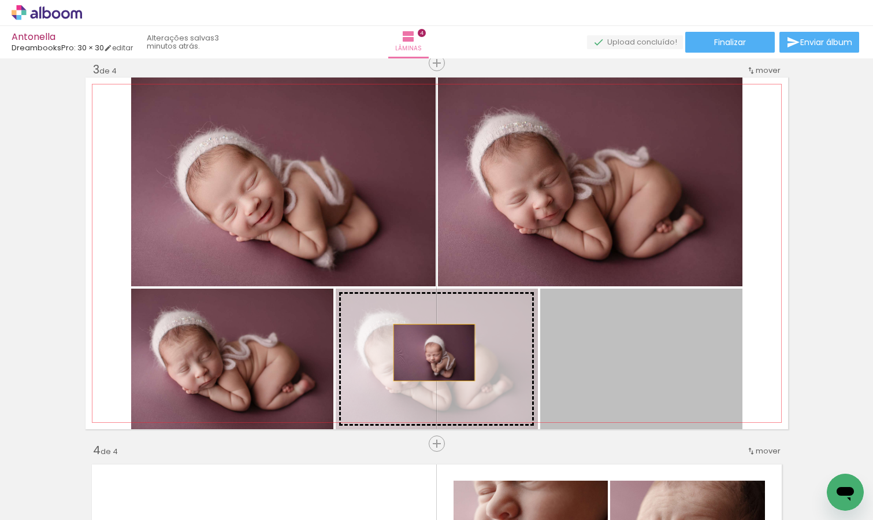
drag, startPoint x: 643, startPoint y: 352, endPoint x: 432, endPoint y: 347, distance: 211.6
click at [0, 0] on slot at bounding box center [0, 0] width 0 height 0
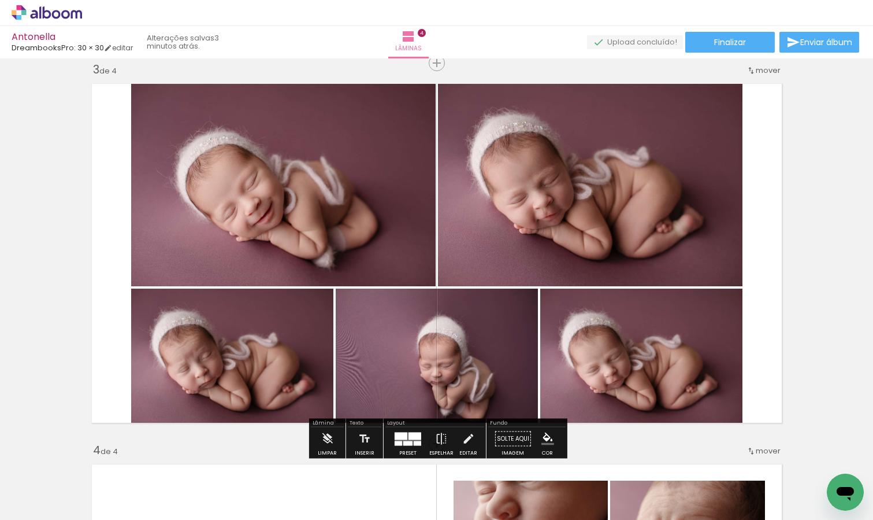
click at [455, 355] on quentale-photo at bounding box center [437, 358] width 202 height 140
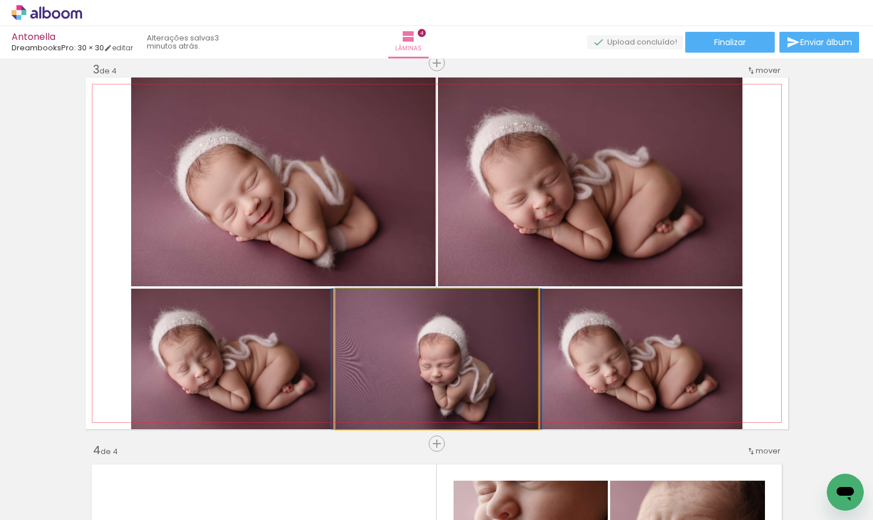
click at [455, 355] on quentale-photo at bounding box center [437, 358] width 202 height 140
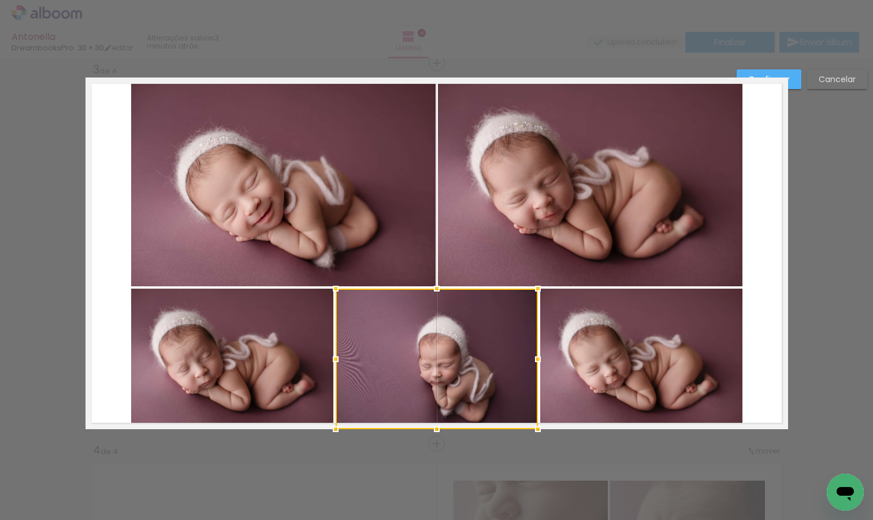
click at [779, 292] on quentale-layouter at bounding box center [437, 252] width 703 height 351
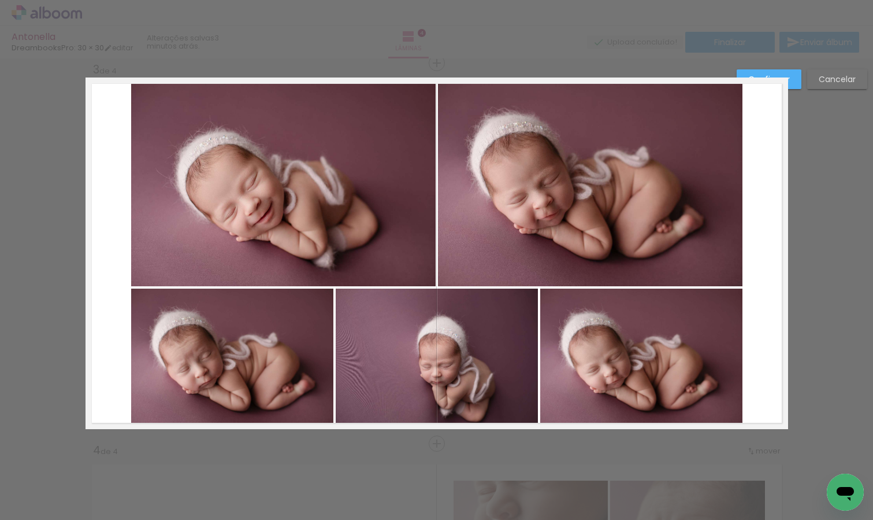
click at [793, 283] on div "Confirmar Cancelar" at bounding box center [436, 247] width 873 height 1929
click at [762, 231] on quentale-layouter at bounding box center [437, 252] width 703 height 351
click at [811, 229] on div "Confirmar Cancelar" at bounding box center [436, 247] width 873 height 1929
click at [0, 0] on slot "Cancelar" at bounding box center [0, 0] width 0 height 0
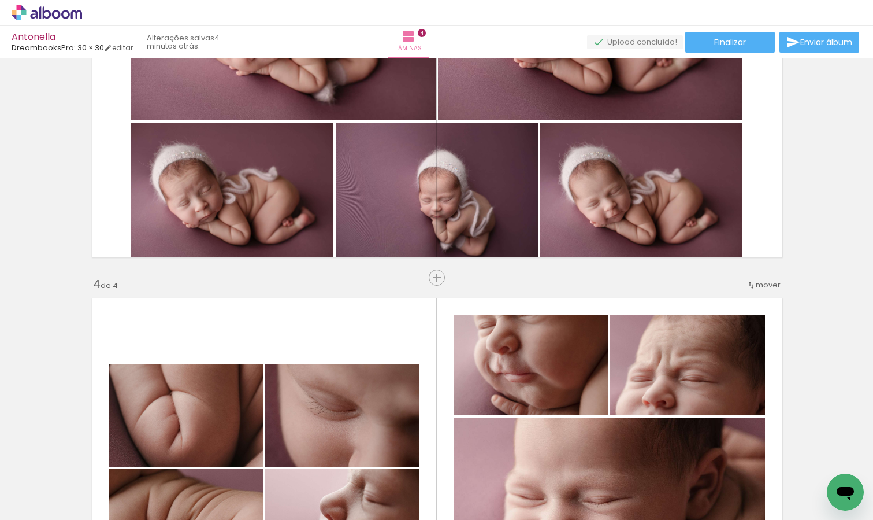
scroll to position [919, 0]
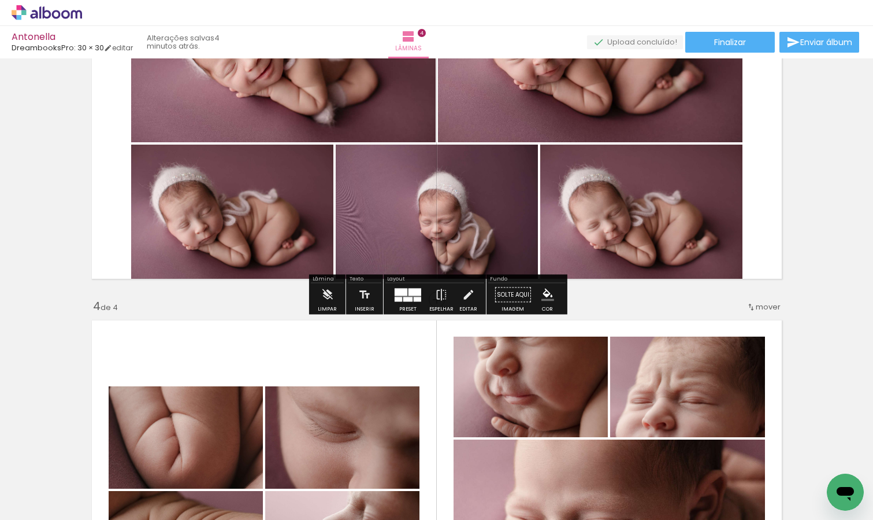
click at [470, 203] on quentale-photo at bounding box center [437, 214] width 202 height 140
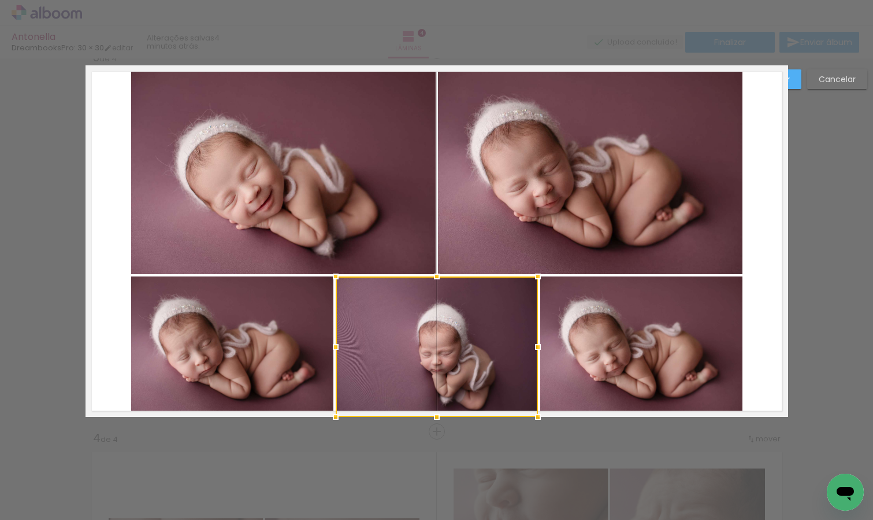
scroll to position [775, 0]
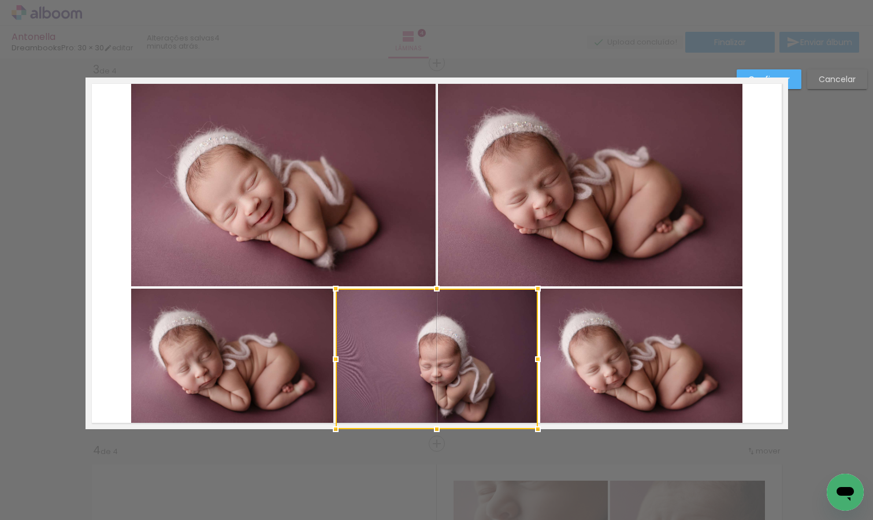
click at [369, 329] on div at bounding box center [437, 358] width 202 height 140
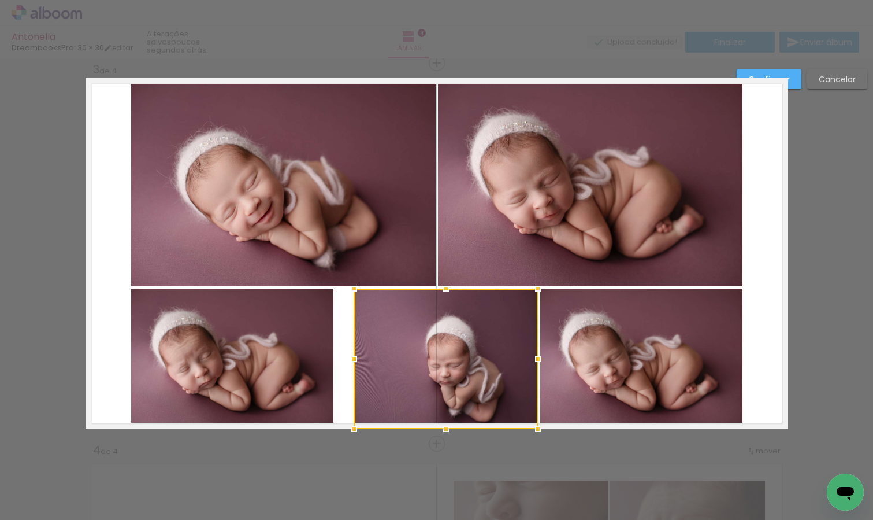
drag, startPoint x: 336, startPoint y: 362, endPoint x: 355, endPoint y: 361, distance: 18.5
click at [355, 361] on div at bounding box center [354, 358] width 23 height 23
click at [0, 0] on slot "Cancelar" at bounding box center [0, 0] width 0 height 0
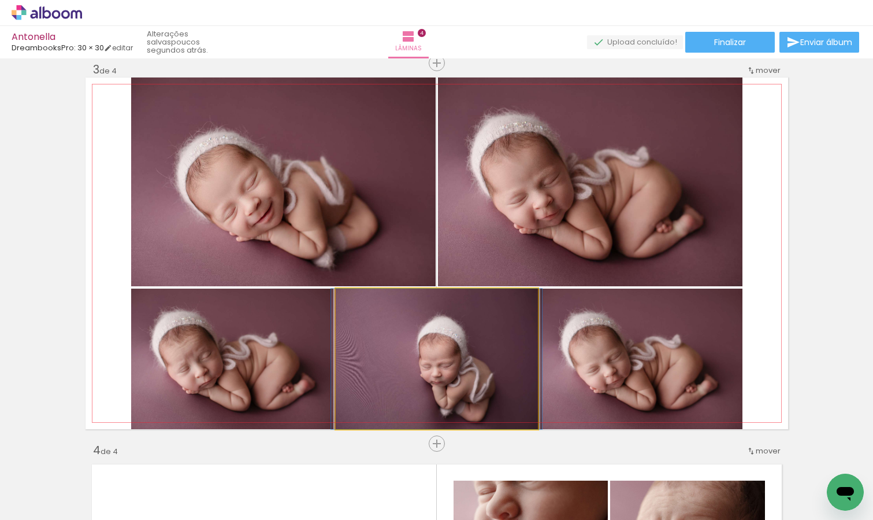
click at [441, 364] on quentale-photo at bounding box center [437, 358] width 202 height 140
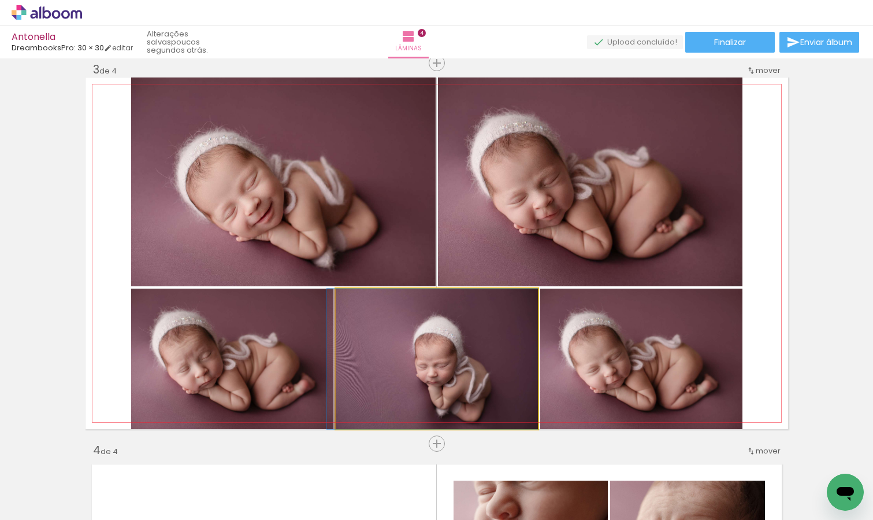
drag, startPoint x: 441, startPoint y: 364, endPoint x: 412, endPoint y: 364, distance: 29.5
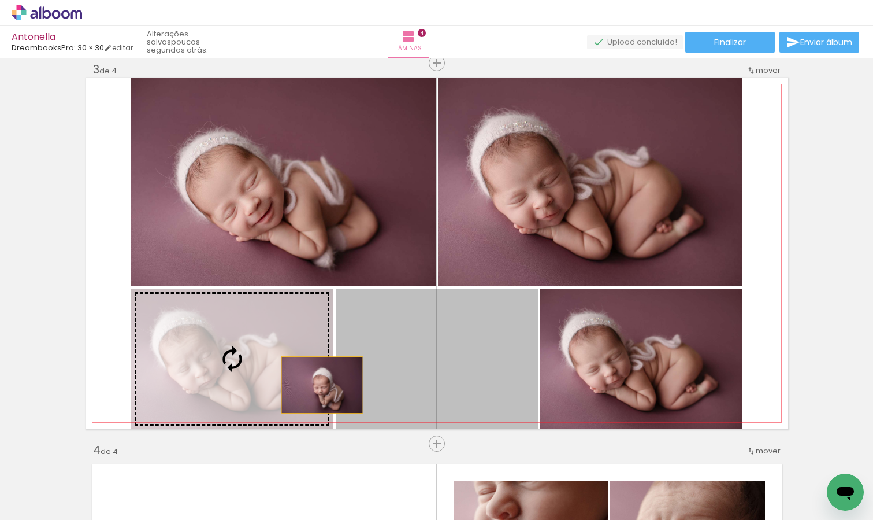
drag, startPoint x: 438, startPoint y: 373, endPoint x: 322, endPoint y: 384, distance: 116.1
click at [0, 0] on slot at bounding box center [0, 0] width 0 height 0
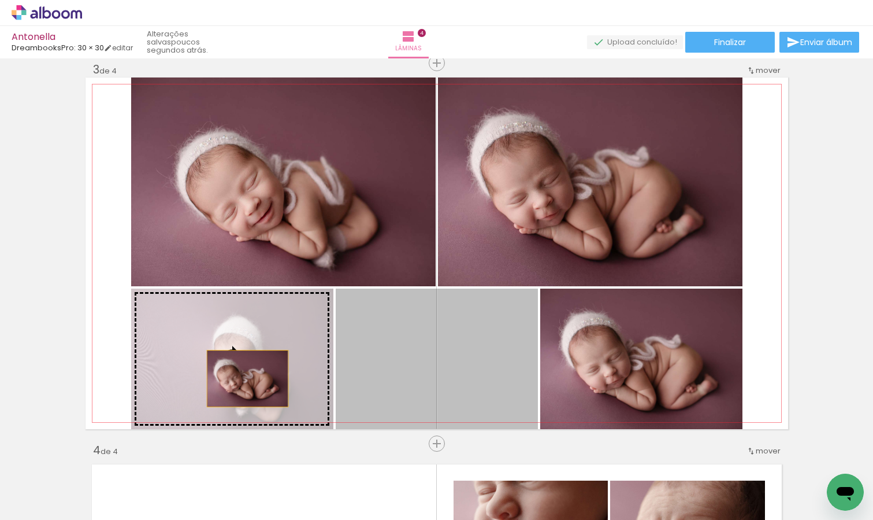
drag, startPoint x: 431, startPoint y: 378, endPoint x: 247, endPoint y: 377, distance: 183.2
click at [0, 0] on slot at bounding box center [0, 0] width 0 height 0
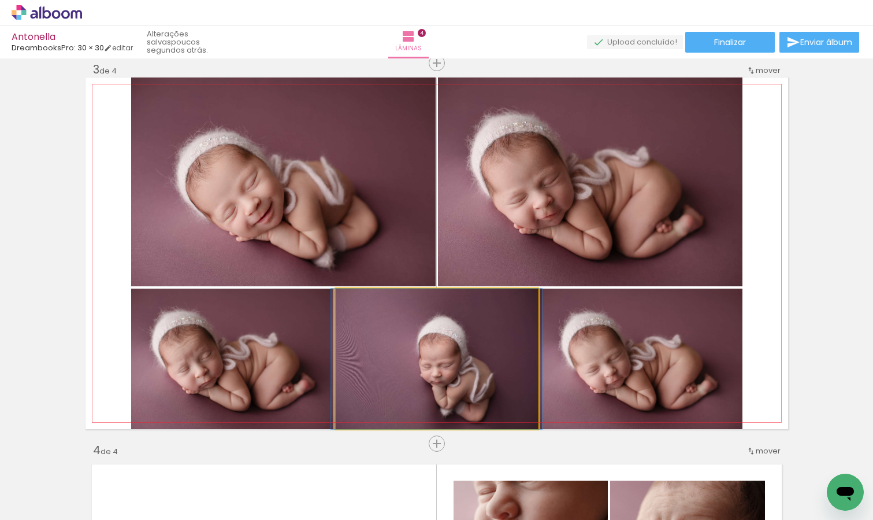
click at [429, 358] on quentale-photo at bounding box center [437, 358] width 202 height 140
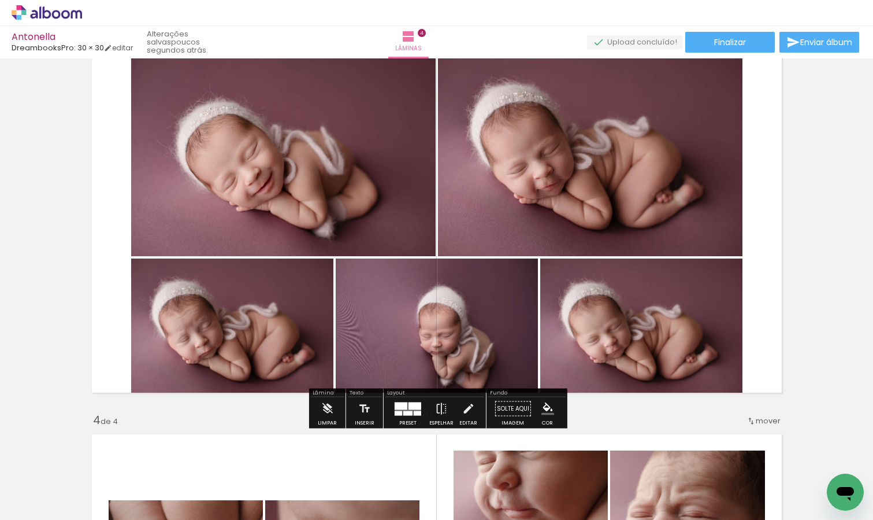
scroll to position [806, 0]
click at [466, 412] on iron-icon at bounding box center [468, 407] width 13 height 23
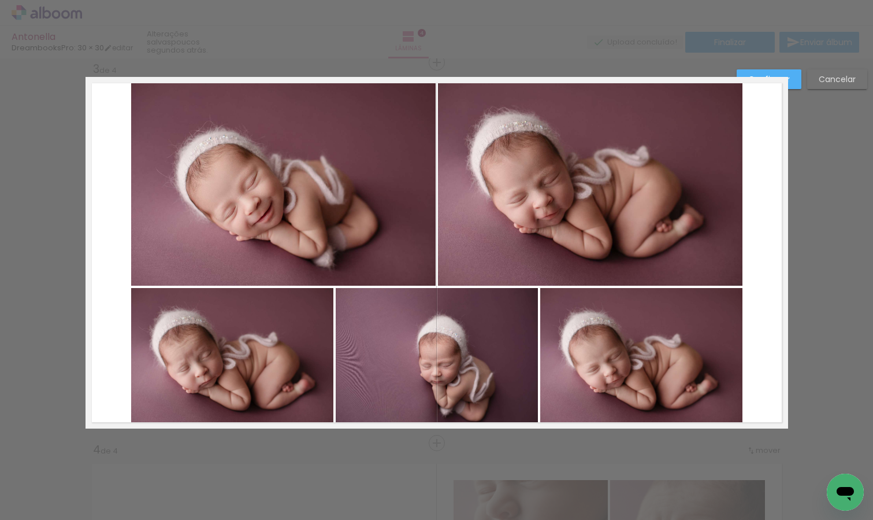
scroll to position [775, 0]
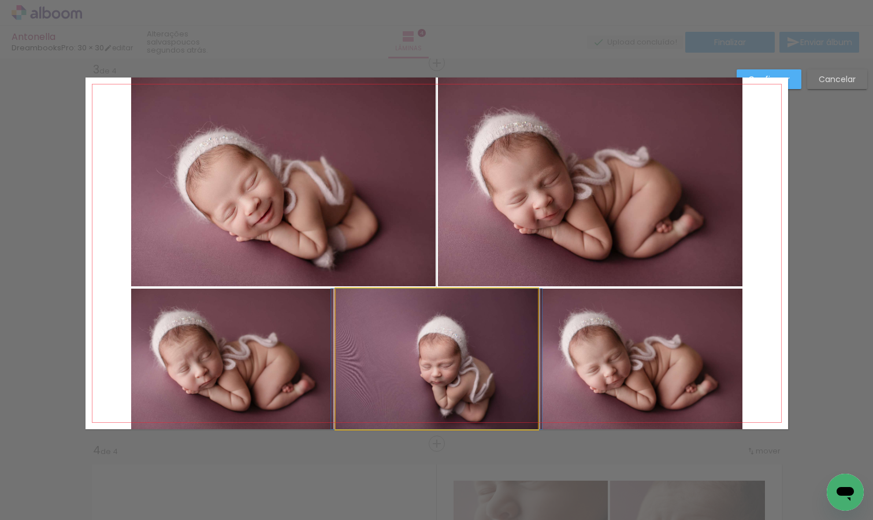
click at [412, 365] on quentale-photo at bounding box center [437, 358] width 202 height 140
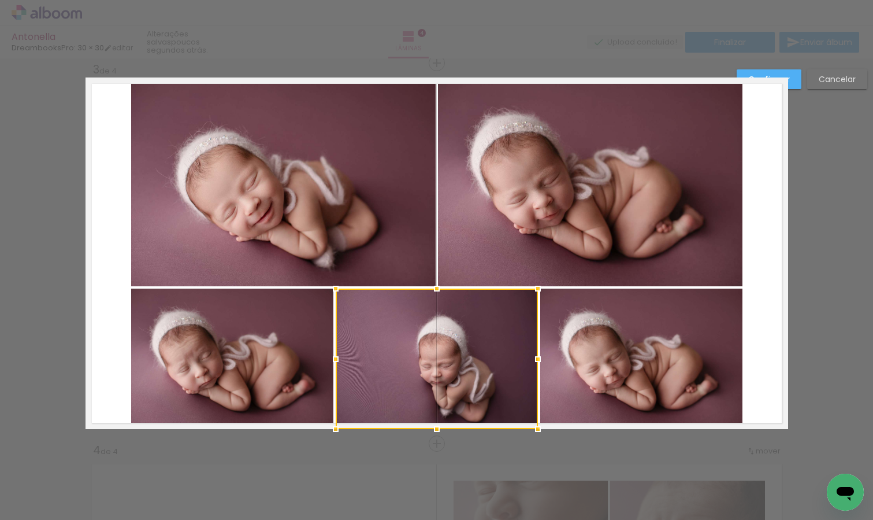
click at [398, 342] on div at bounding box center [437, 358] width 202 height 140
click at [399, 338] on div at bounding box center [437, 358] width 202 height 140
click at [399, 337] on div at bounding box center [437, 356] width 202 height 140
click at [398, 351] on div at bounding box center [437, 356] width 202 height 140
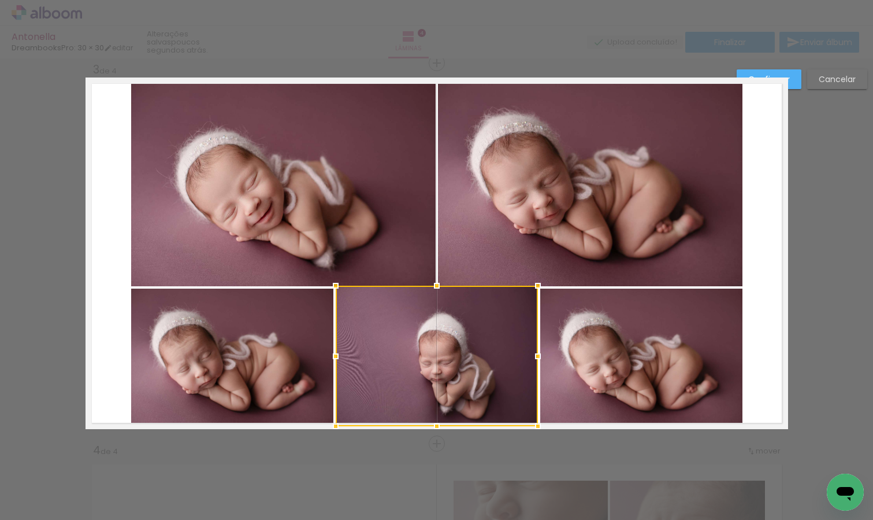
click at [398, 350] on div at bounding box center [437, 356] width 202 height 140
click at [398, 349] on div at bounding box center [437, 356] width 202 height 140
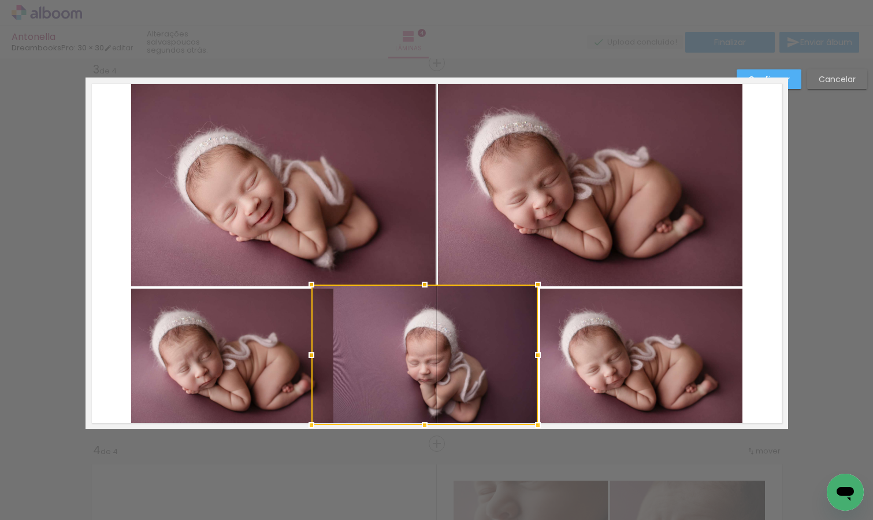
drag, startPoint x: 336, startPoint y: 356, endPoint x: 312, endPoint y: 359, distance: 24.5
click at [312, 359] on div at bounding box center [311, 354] width 23 height 23
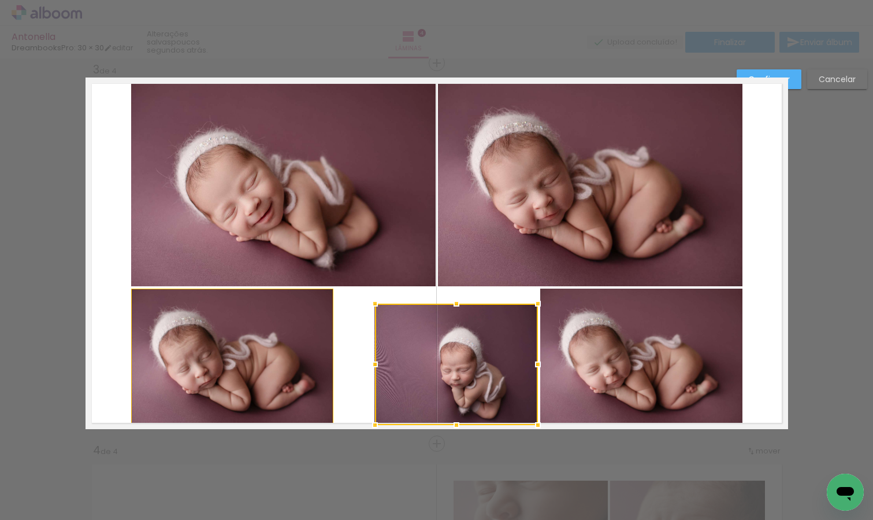
drag, startPoint x: 314, startPoint y: 287, endPoint x: 377, endPoint y: 306, distance: 65.8
click at [377, 306] on div at bounding box center [375, 303] width 23 height 23
click at [840, 87] on paper-button "Cancelar" at bounding box center [837, 79] width 60 height 20
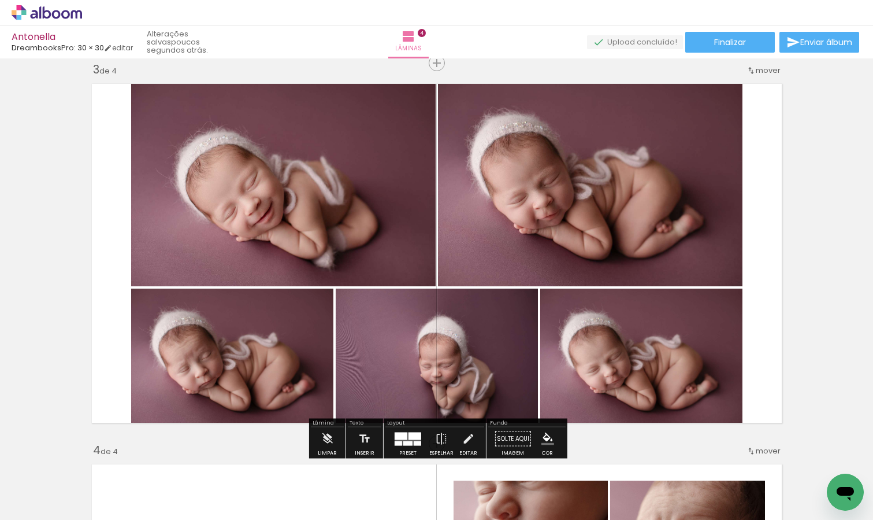
click at [748, 239] on quentale-layouter at bounding box center [437, 252] width 703 height 351
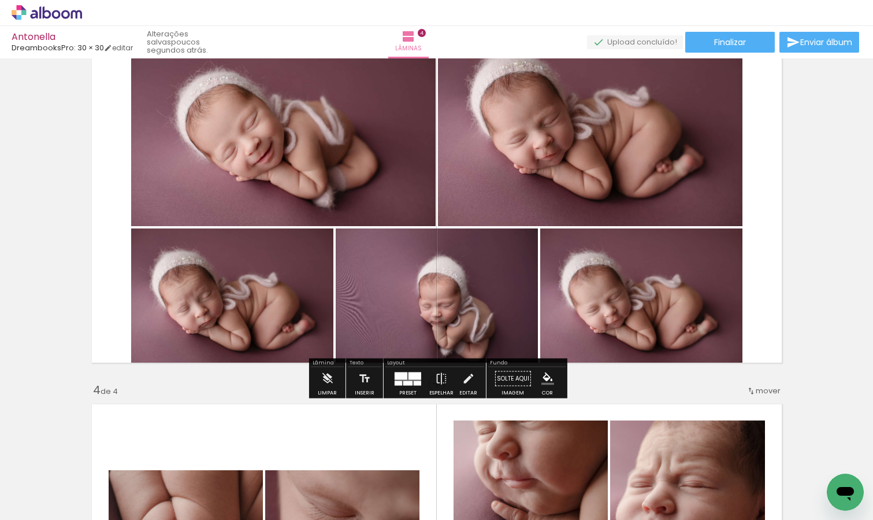
scroll to position [836, 0]
click at [405, 383] on div at bounding box center [407, 382] width 9 height 5
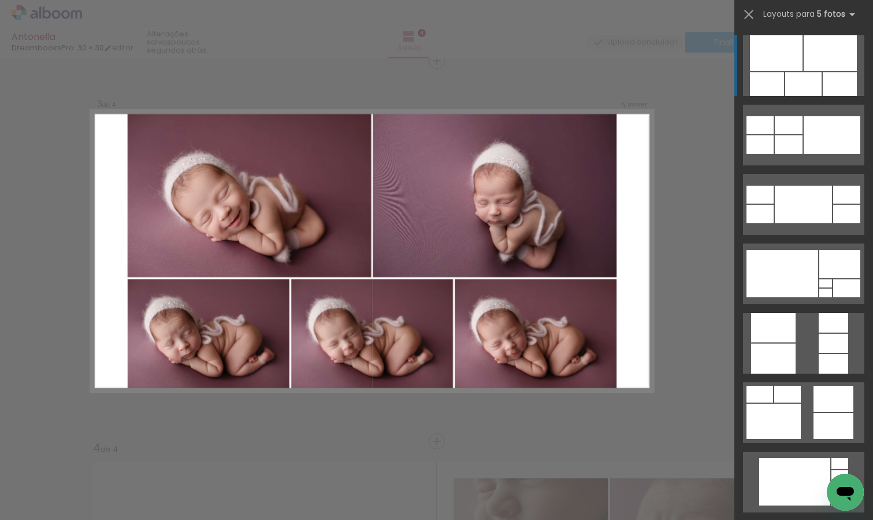
scroll to position [775, 0]
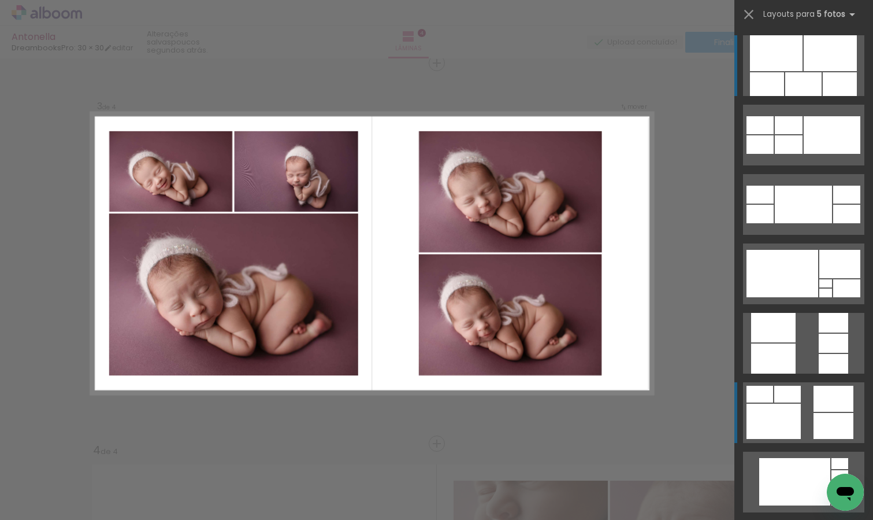
click at [816, 411] on div at bounding box center [834, 398] width 40 height 26
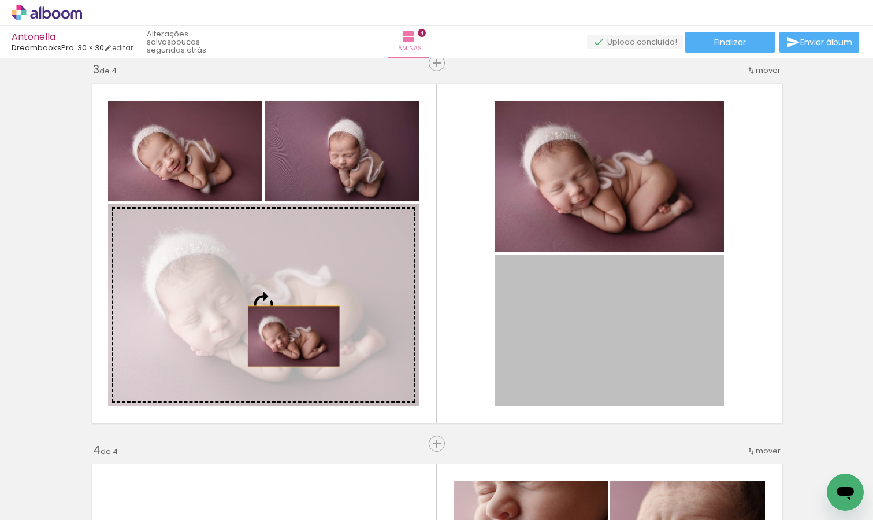
drag, startPoint x: 656, startPoint y: 343, endPoint x: 284, endPoint y: 332, distance: 372.4
click at [0, 0] on slot at bounding box center [0, 0] width 0 height 0
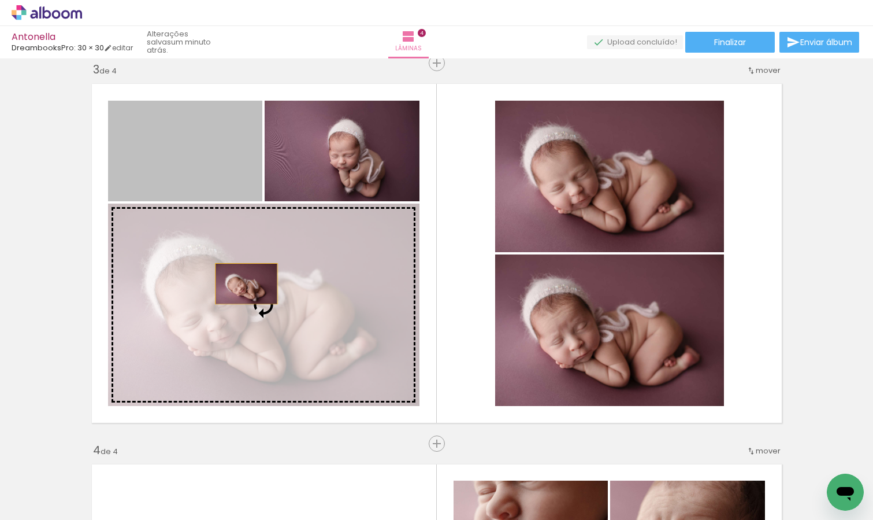
drag, startPoint x: 188, startPoint y: 141, endPoint x: 249, endPoint y: 290, distance: 160.5
click at [0, 0] on slot at bounding box center [0, 0] width 0 height 0
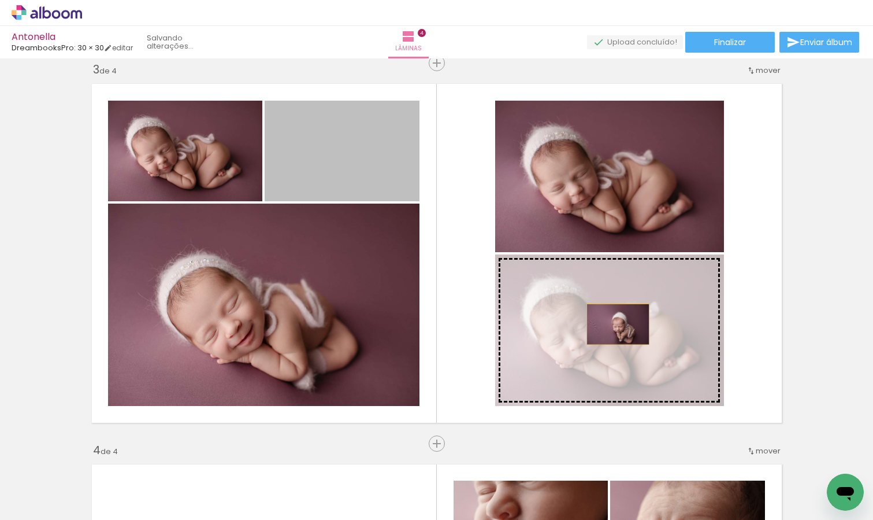
drag, startPoint x: 357, startPoint y: 158, endPoint x: 617, endPoint y: 321, distance: 307.2
click at [0, 0] on slot at bounding box center [0, 0] width 0 height 0
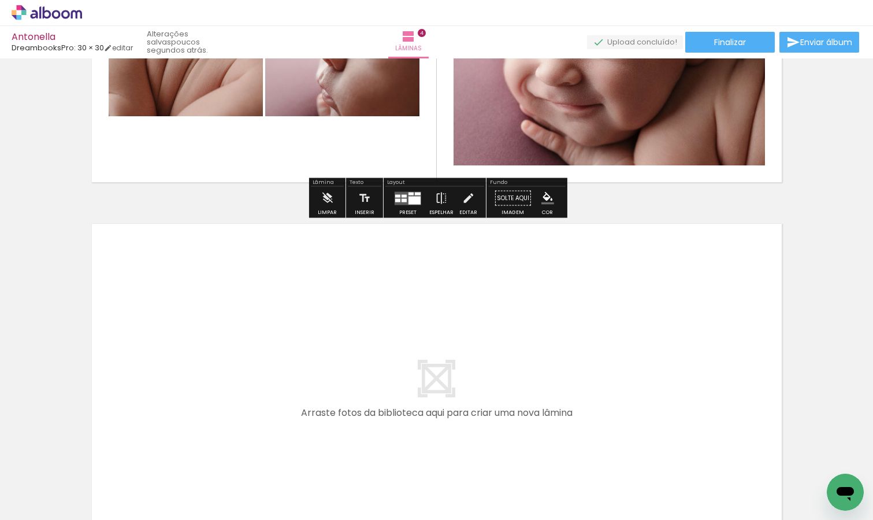
scroll to position [1414, 0]
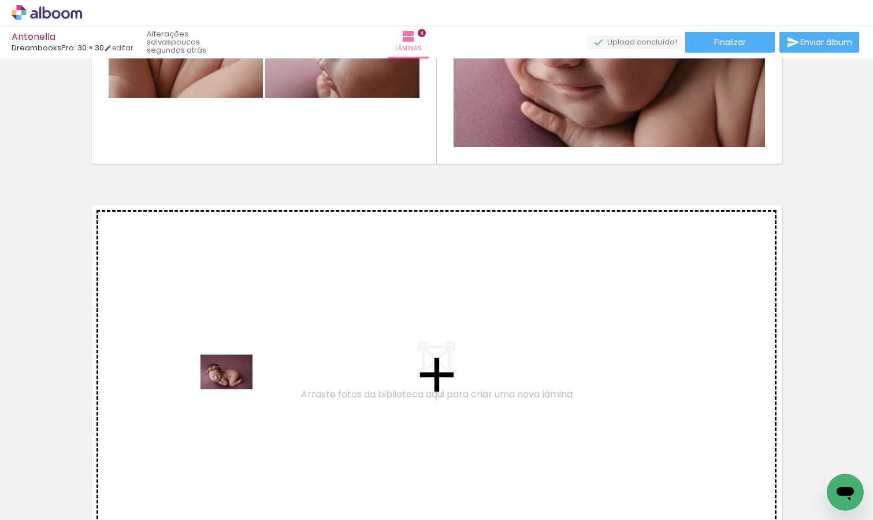
drag, startPoint x: 236, startPoint y: 488, endPoint x: 235, endPoint y: 388, distance: 100.0
click at [235, 388] on quentale-workspace at bounding box center [436, 260] width 873 height 520
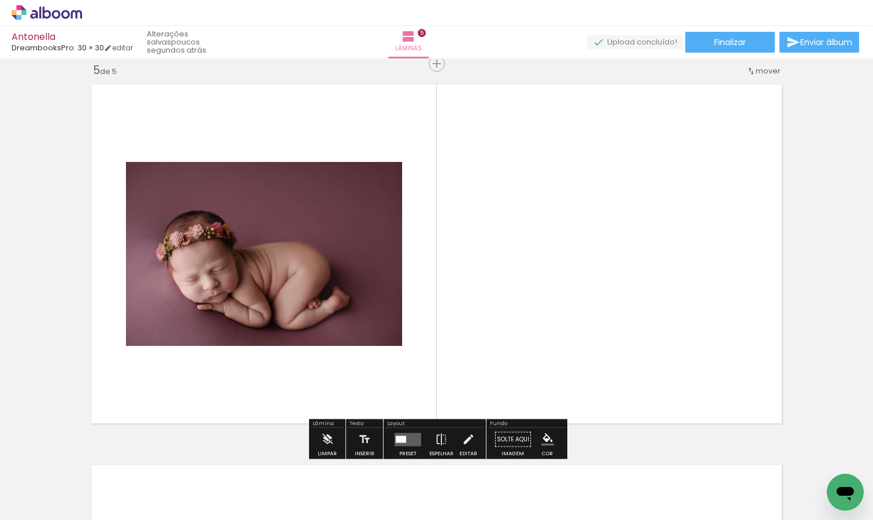
scroll to position [1536, 0]
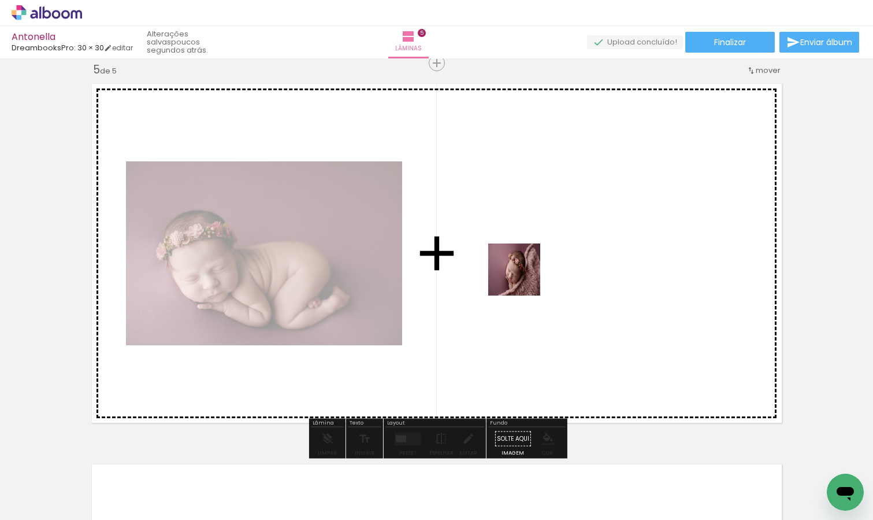
drag, startPoint x: 312, startPoint y: 491, endPoint x: 533, endPoint y: 271, distance: 311.8
click at [533, 271] on quentale-workspace at bounding box center [436, 260] width 873 height 520
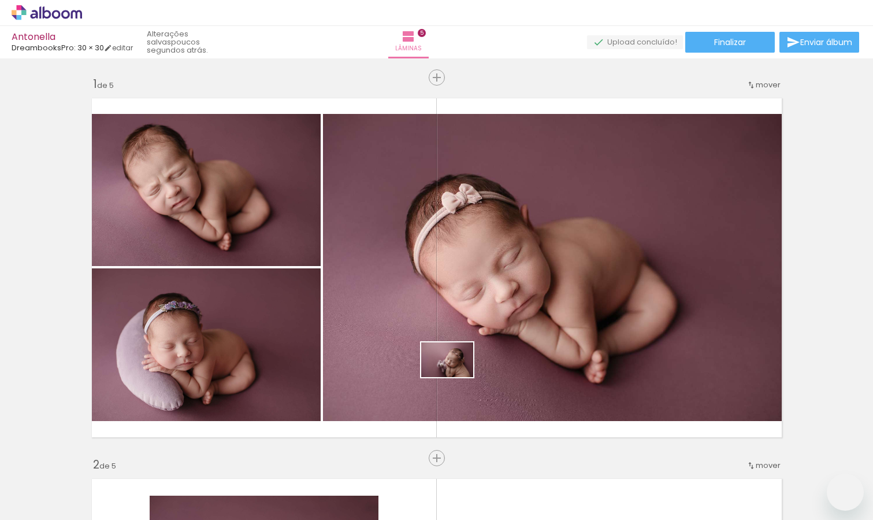
click at [456, 377] on quentale-workspace at bounding box center [436, 260] width 873 height 520
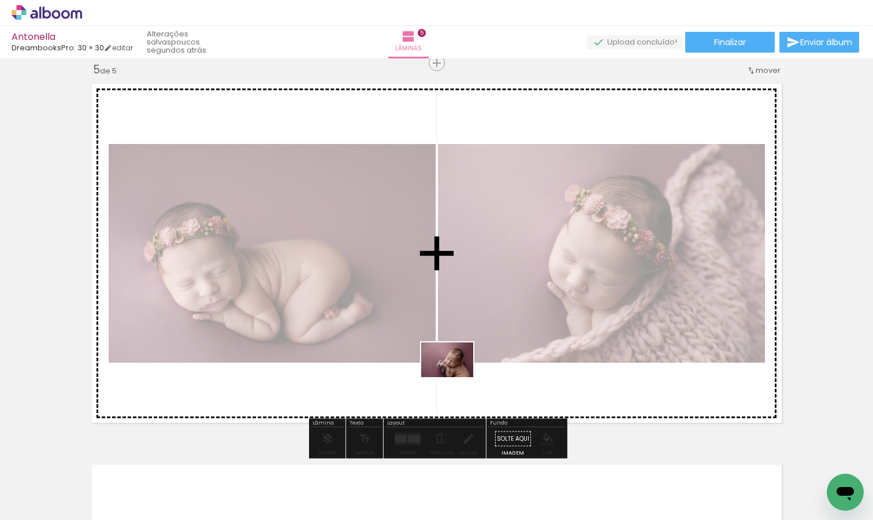
scroll to position [0, 1048]
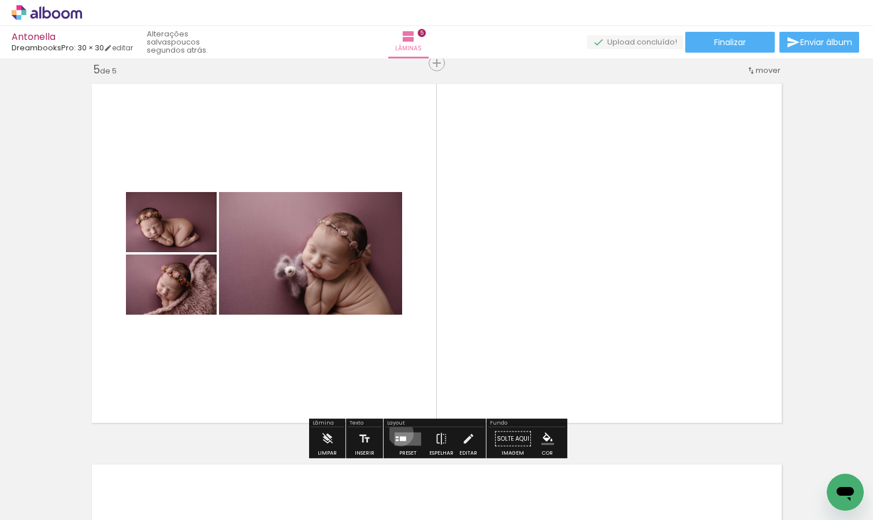
click at [398, 432] on quentale-layouter at bounding box center [408, 438] width 27 height 13
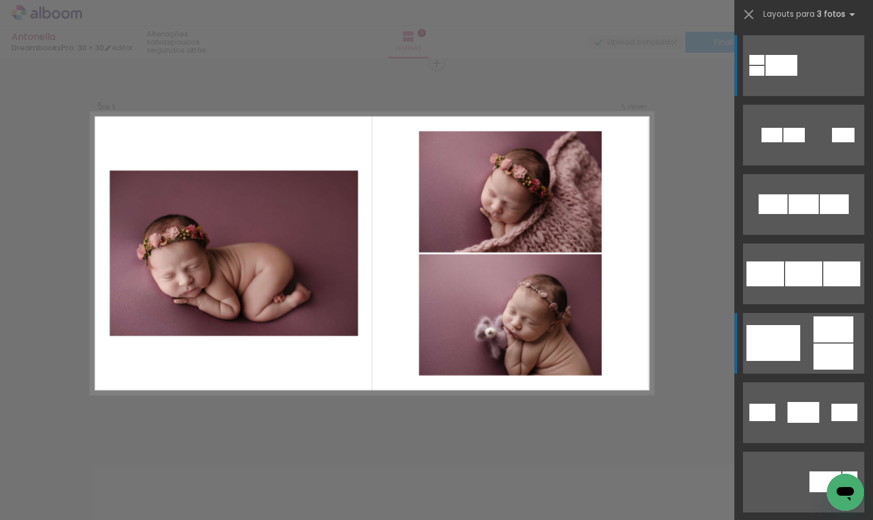
click at [820, 349] on div at bounding box center [834, 356] width 40 height 26
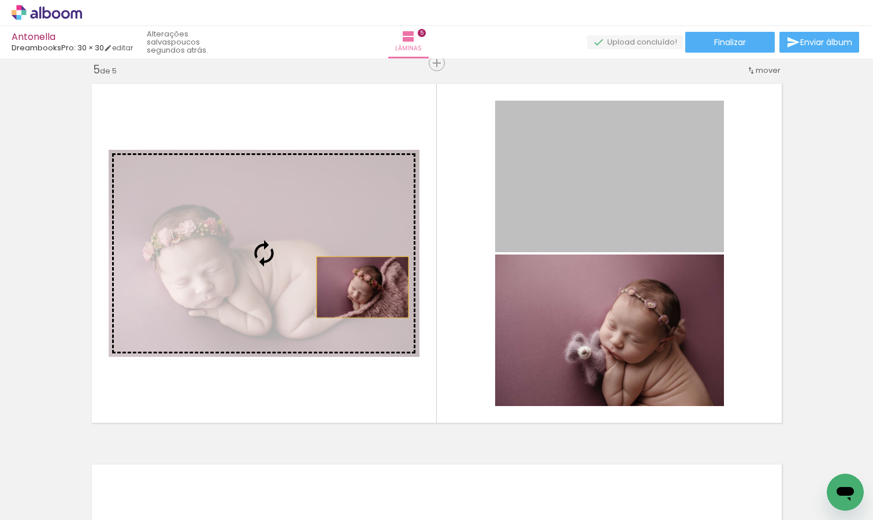
drag, startPoint x: 659, startPoint y: 189, endPoint x: 343, endPoint y: 291, distance: 332.1
click at [0, 0] on slot at bounding box center [0, 0] width 0 height 0
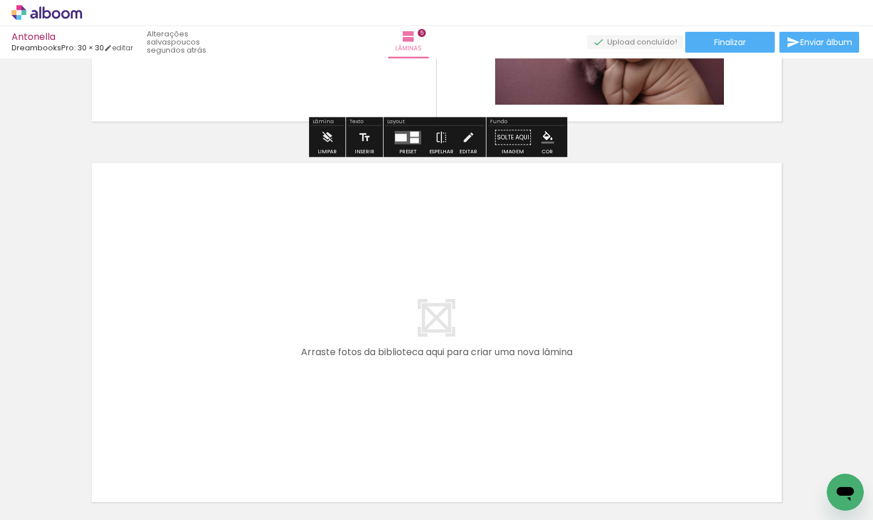
scroll to position [1849, 0]
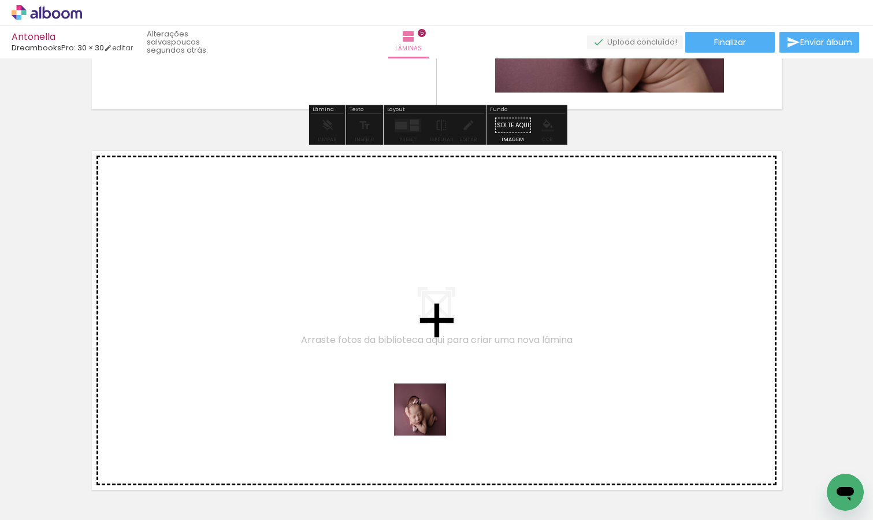
drag, startPoint x: 439, startPoint y: 498, endPoint x: 413, endPoint y: 375, distance: 125.9
click at [413, 375] on quentale-workspace at bounding box center [436, 260] width 873 height 520
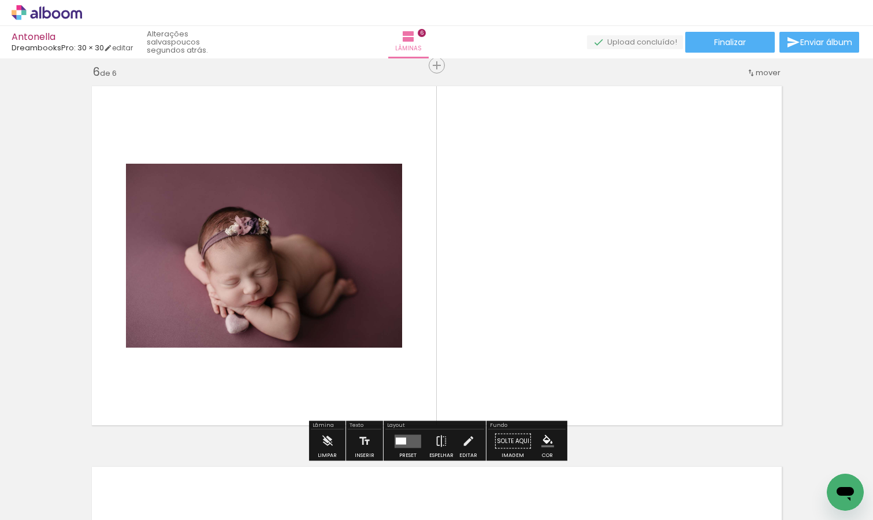
scroll to position [1916, 0]
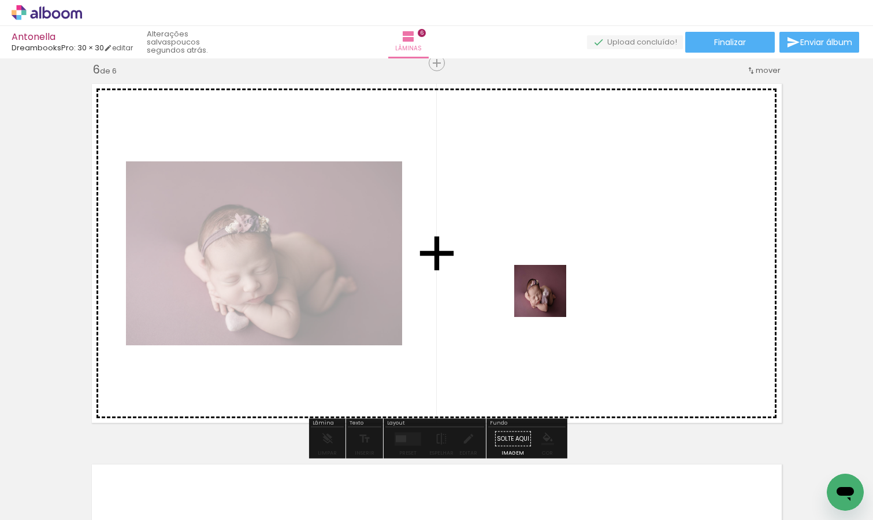
drag, startPoint x: 506, startPoint y: 500, endPoint x: 550, endPoint y: 286, distance: 218.3
click at [550, 286] on quentale-workspace at bounding box center [436, 260] width 873 height 520
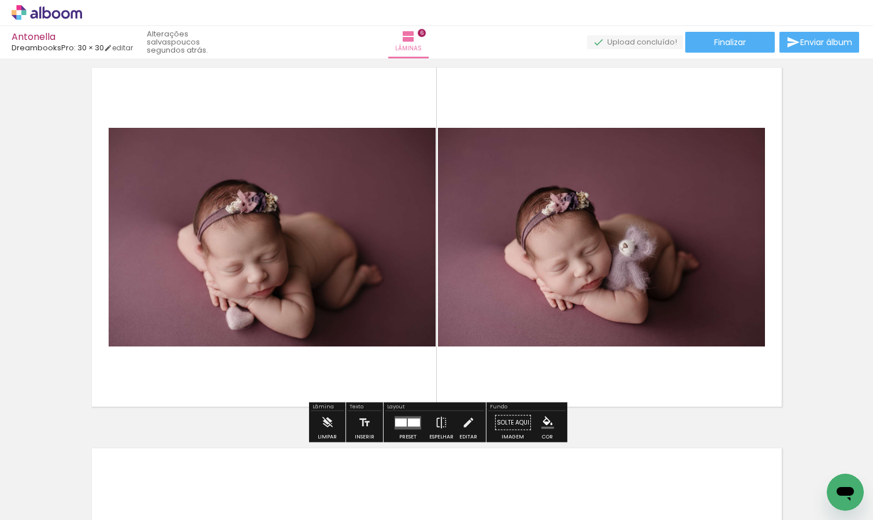
scroll to position [1933, 0]
drag, startPoint x: 562, startPoint y: 485, endPoint x: 561, endPoint y: 319, distance: 165.9
click at [561, 319] on quentale-workspace at bounding box center [436, 260] width 873 height 520
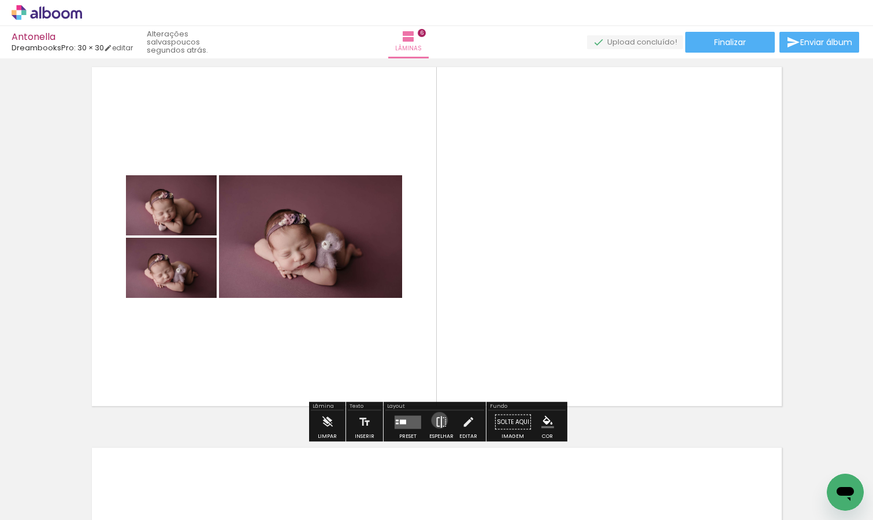
click at [437, 420] on iron-icon at bounding box center [441, 421] width 13 height 23
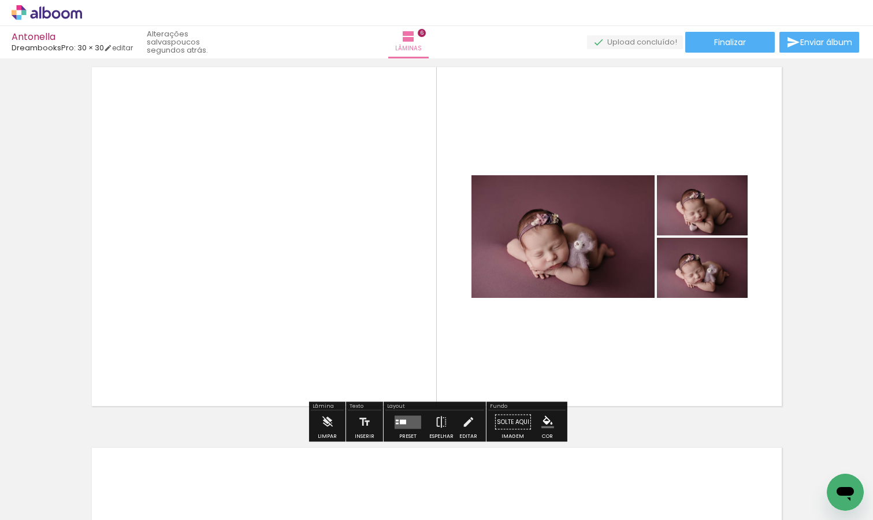
click at [413, 422] on quentale-layouter at bounding box center [408, 421] width 27 height 13
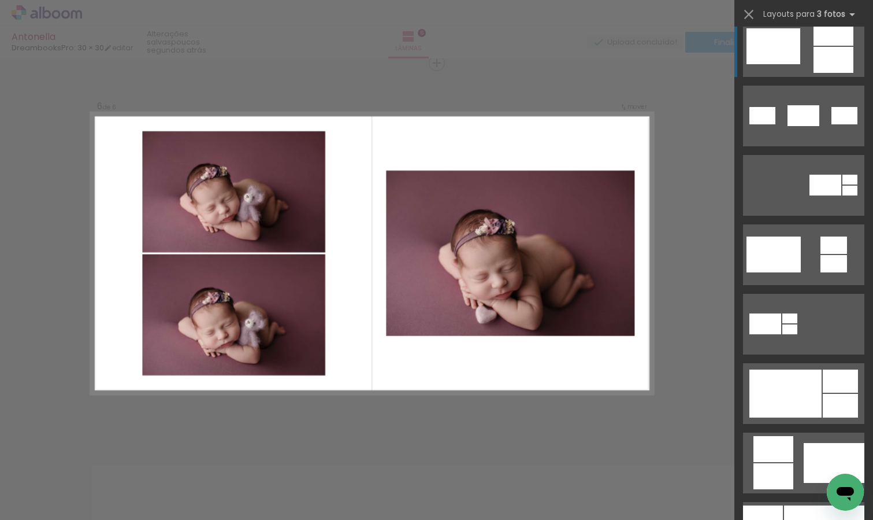
scroll to position [453, 0]
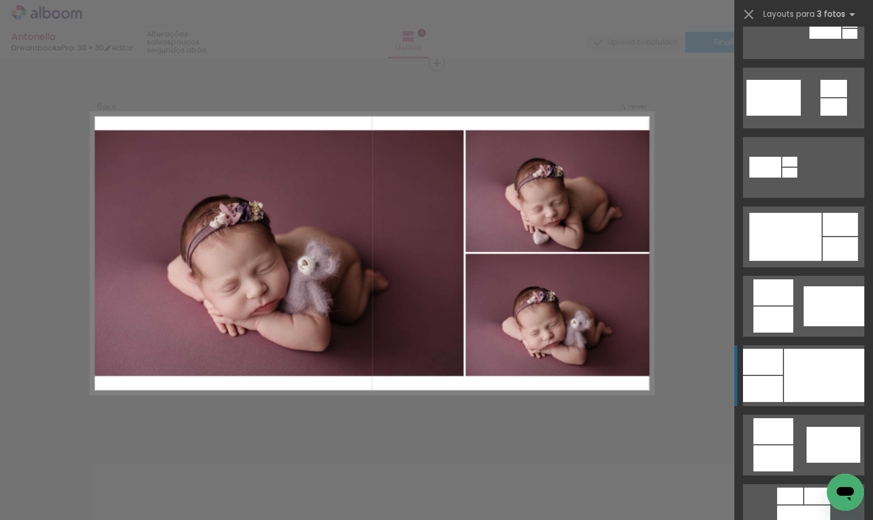
click at [818, 366] on div at bounding box center [824, 375] width 80 height 53
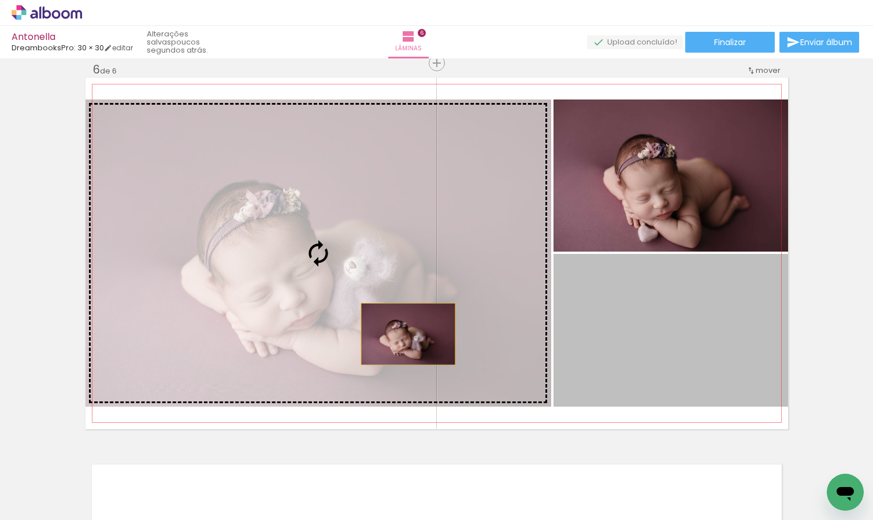
drag, startPoint x: 693, startPoint y: 338, endPoint x: 370, endPoint y: 328, distance: 323.2
click at [0, 0] on slot at bounding box center [0, 0] width 0 height 0
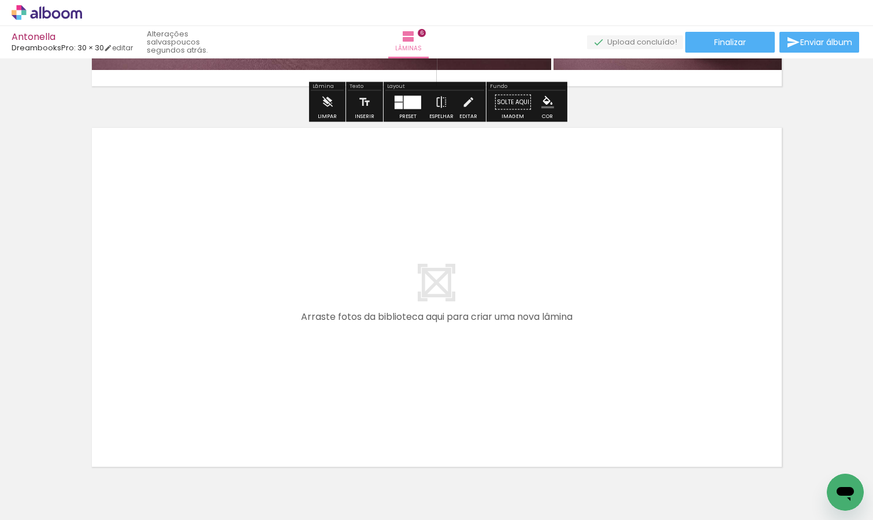
scroll to position [2318, 0]
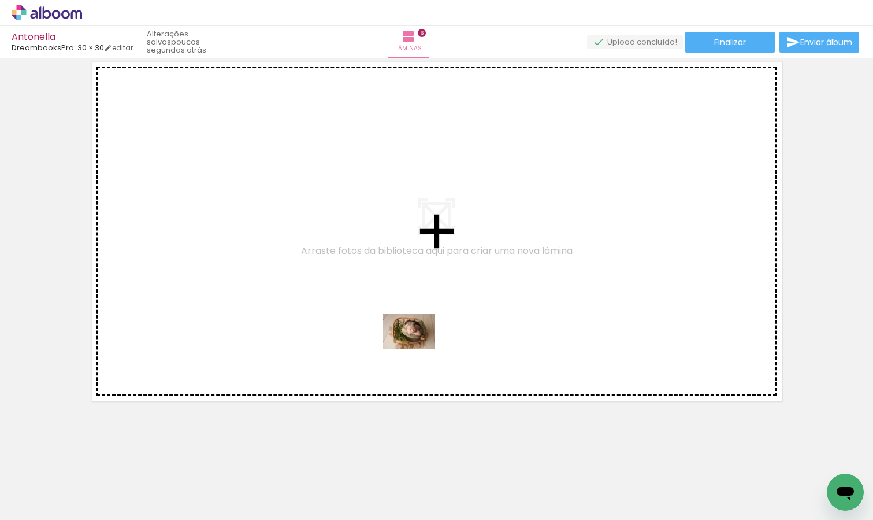
drag, startPoint x: 629, startPoint y: 487, endPoint x: 418, endPoint y: 347, distance: 253.6
click at [418, 348] on quentale-workspace at bounding box center [436, 260] width 873 height 520
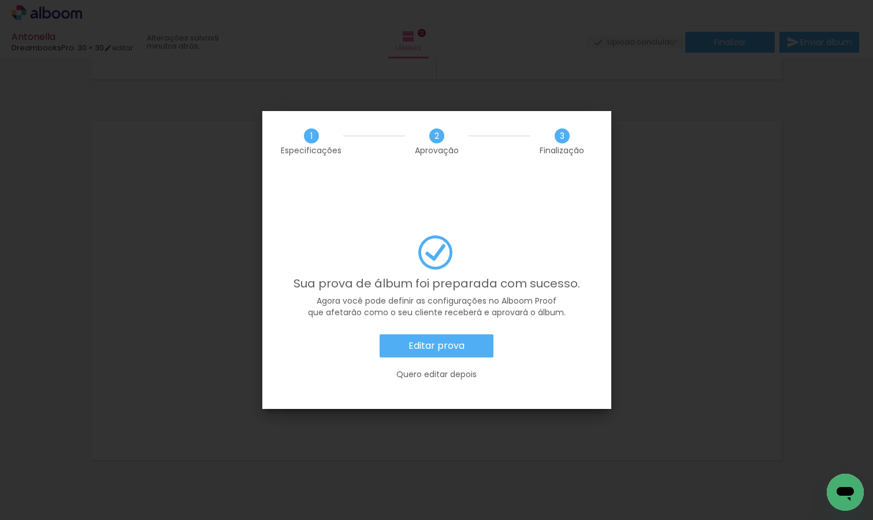
click at [0, 0] on slot "Editar prova" at bounding box center [0, 0] width 0 height 0
